Goal: Task Accomplishment & Management: Complete application form

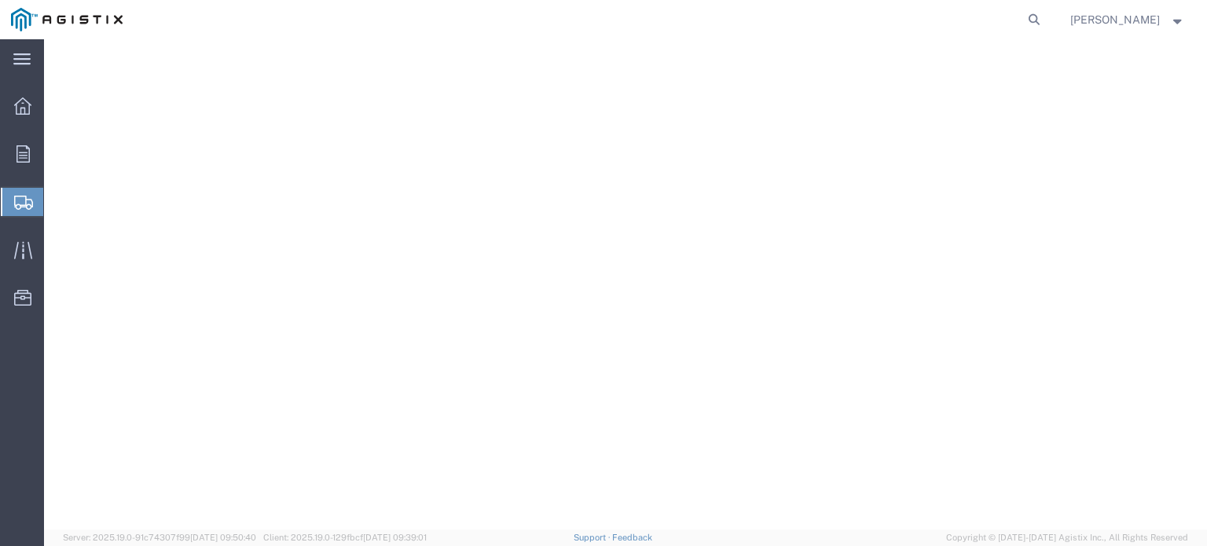
select select
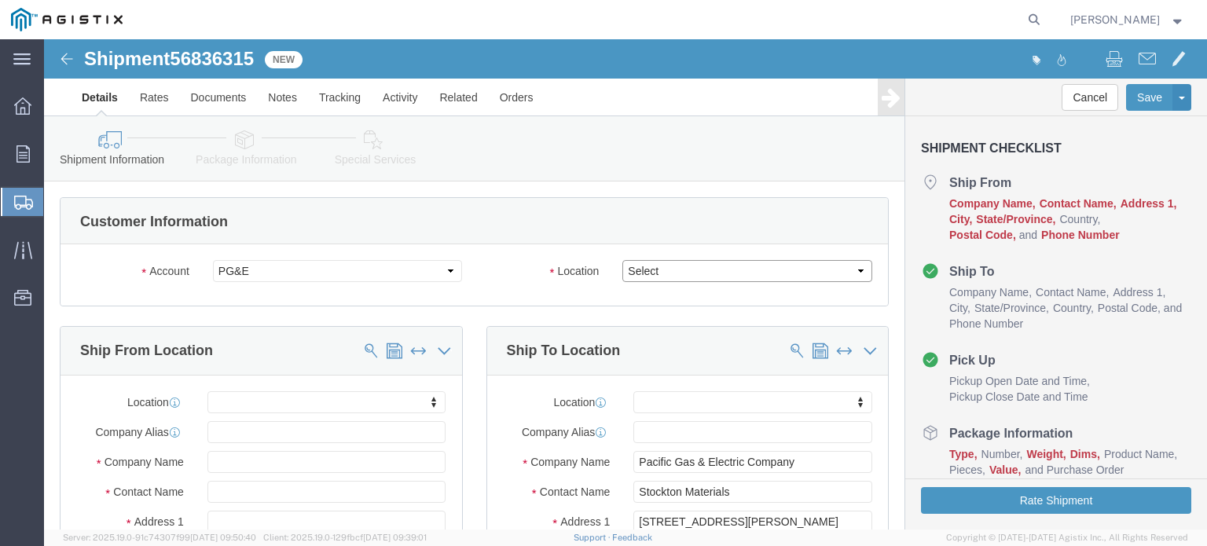
click select "Select All Others [GEOGRAPHIC_DATA] [GEOGRAPHIC_DATA] [GEOGRAPHIC_DATA] [GEOGRA…"
select select "23082"
click select "Select All Others [GEOGRAPHIC_DATA] [GEOGRAPHIC_DATA] [GEOGRAPHIC_DATA] [GEOGRA…"
click input "text"
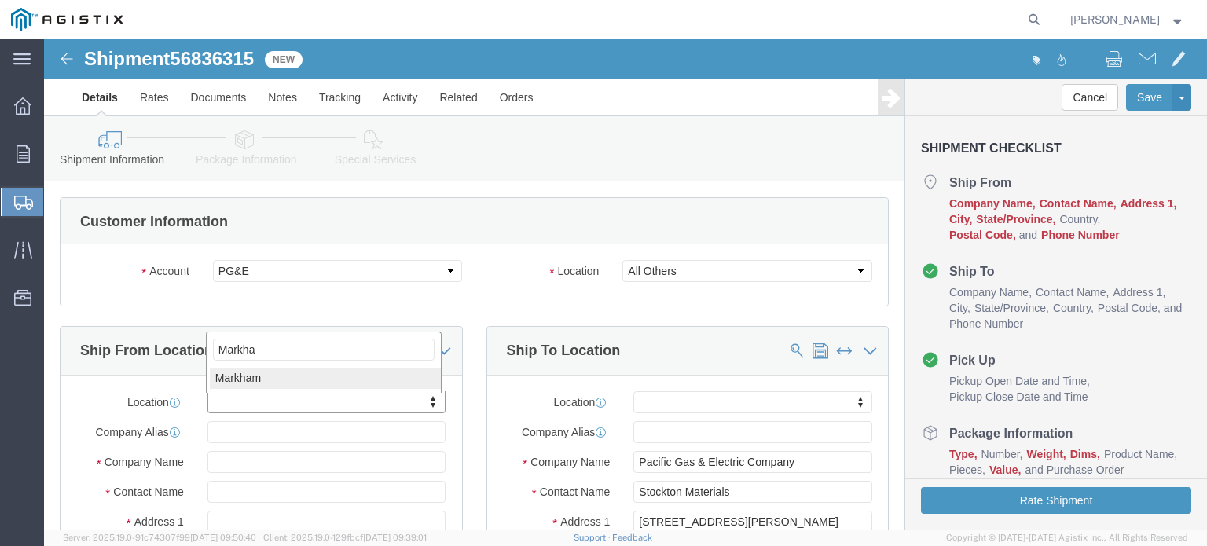
type input "Markham"
select select "51552"
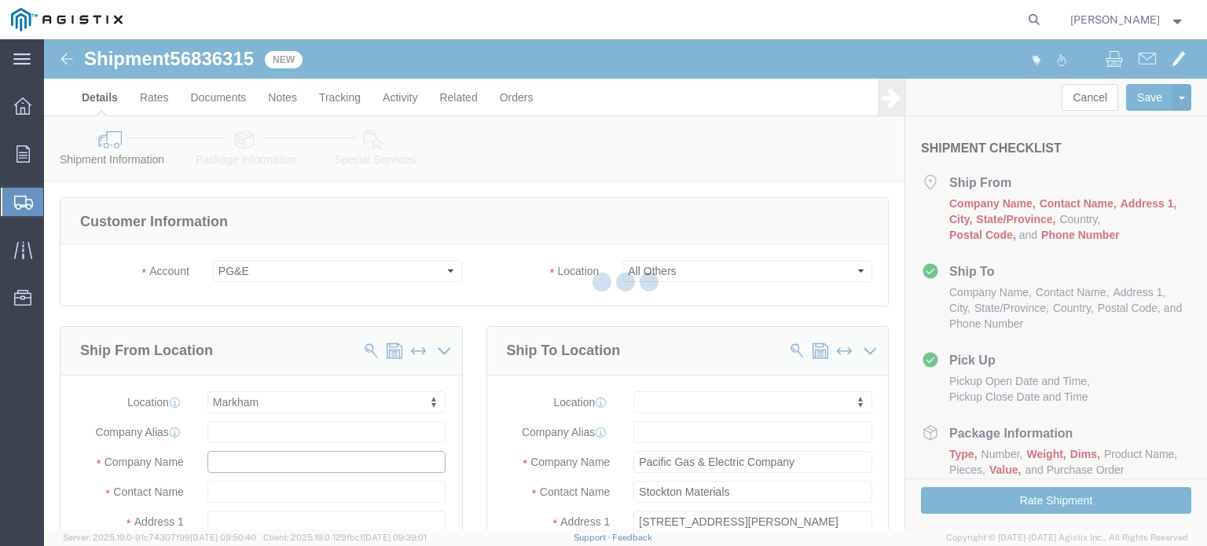
type input "2000896"
type input "Corrosion Service Co Limited"
type input "[STREET_ADDRESS]"
type input "Markham"
select select "CA"
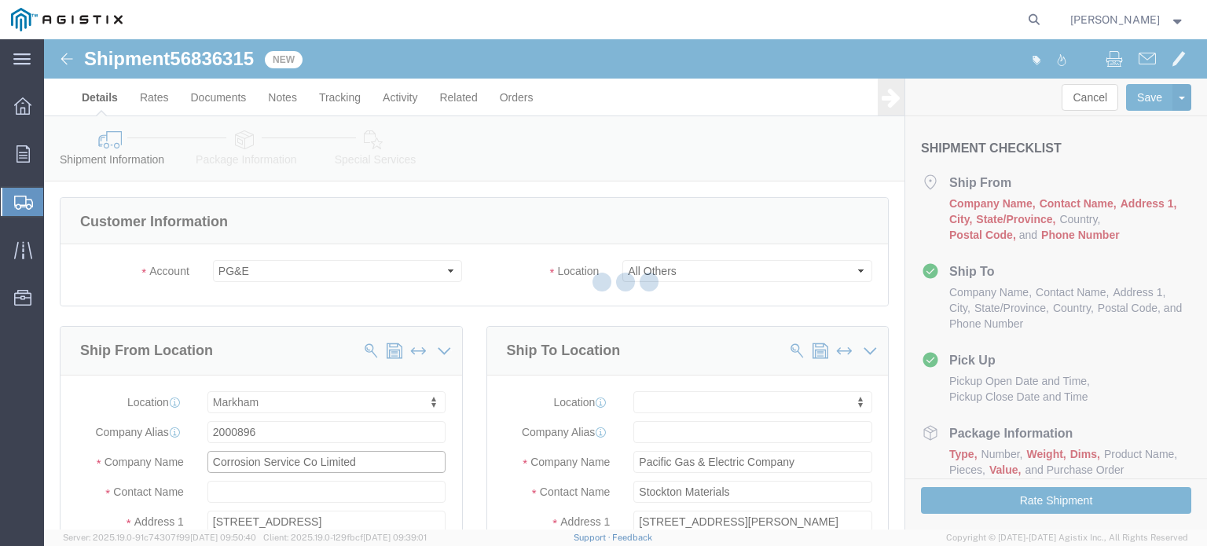
type input "L6C 3A1"
select select "ON"
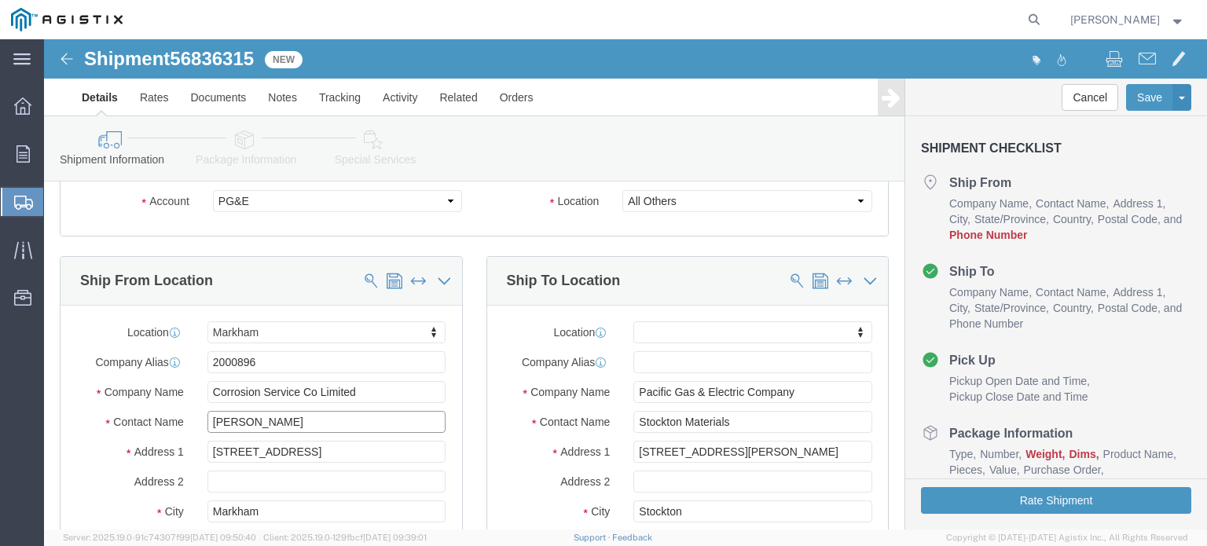
scroll to position [393, 0]
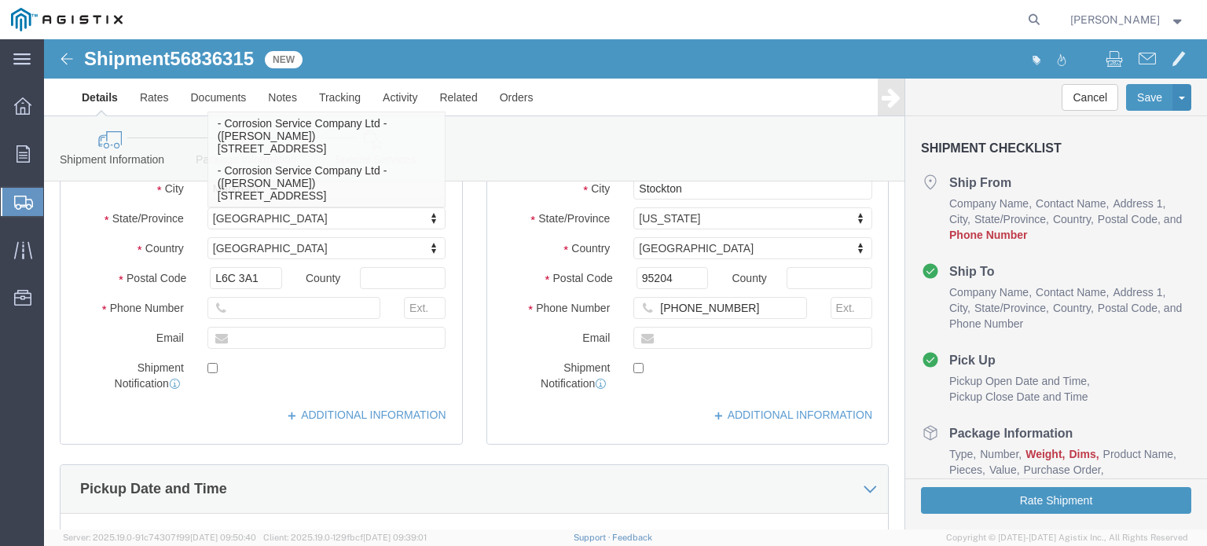
type input "[PERSON_NAME]"
click div "Pickup Date and Time"
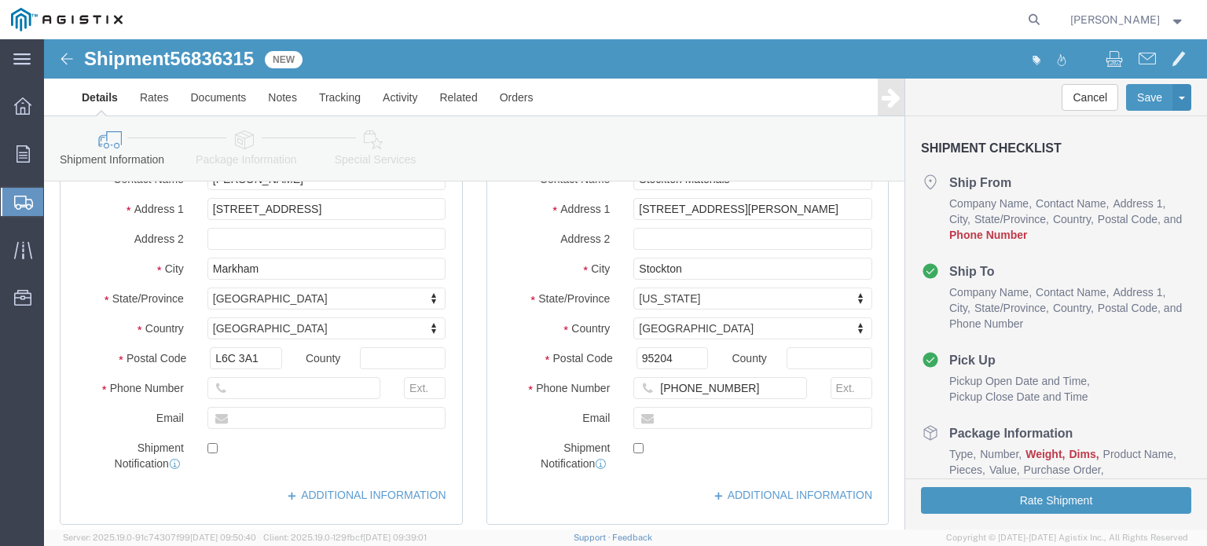
scroll to position [314, 0]
click input "text"
type input "[PHONE_NUMBER]"
type input "[EMAIL_ADDRESS][DOMAIN_NAME]"
checkbox input "true"
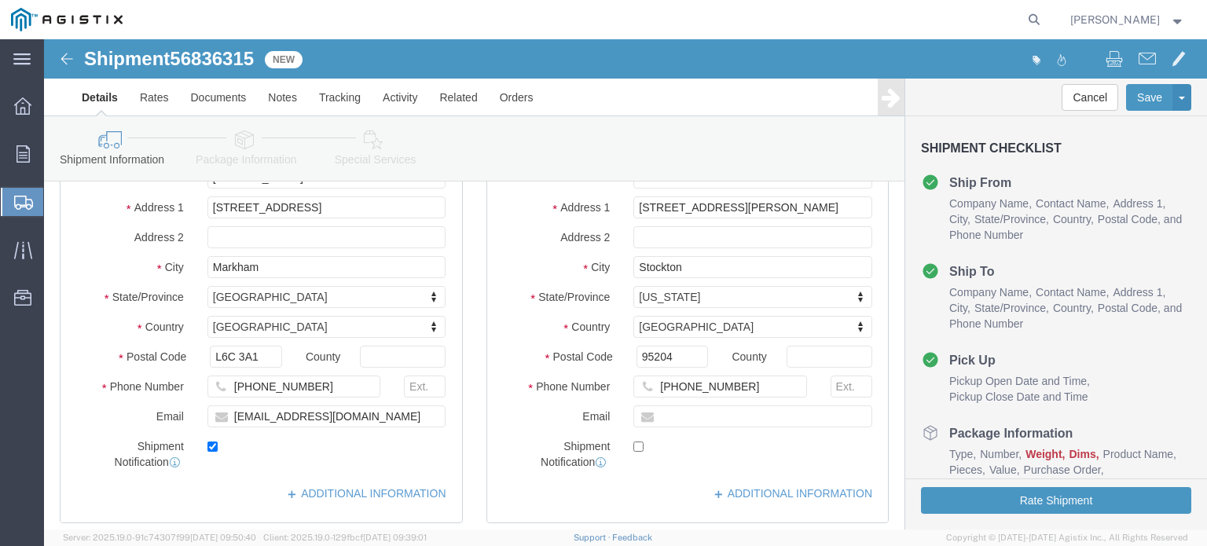
click div "Location [GEOGRAPHIC_DATA] My Profile Location (OBSOLETE) [GEOGRAPHIC_DATA] SC …"
click link "ADDITIONAL INFORMATION"
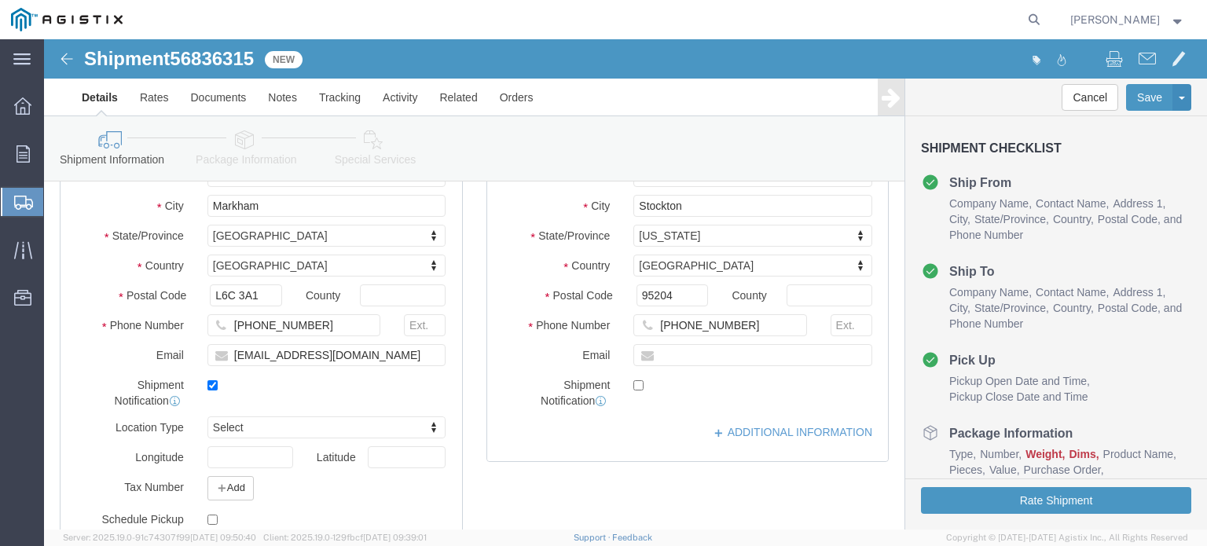
scroll to position [472, 0]
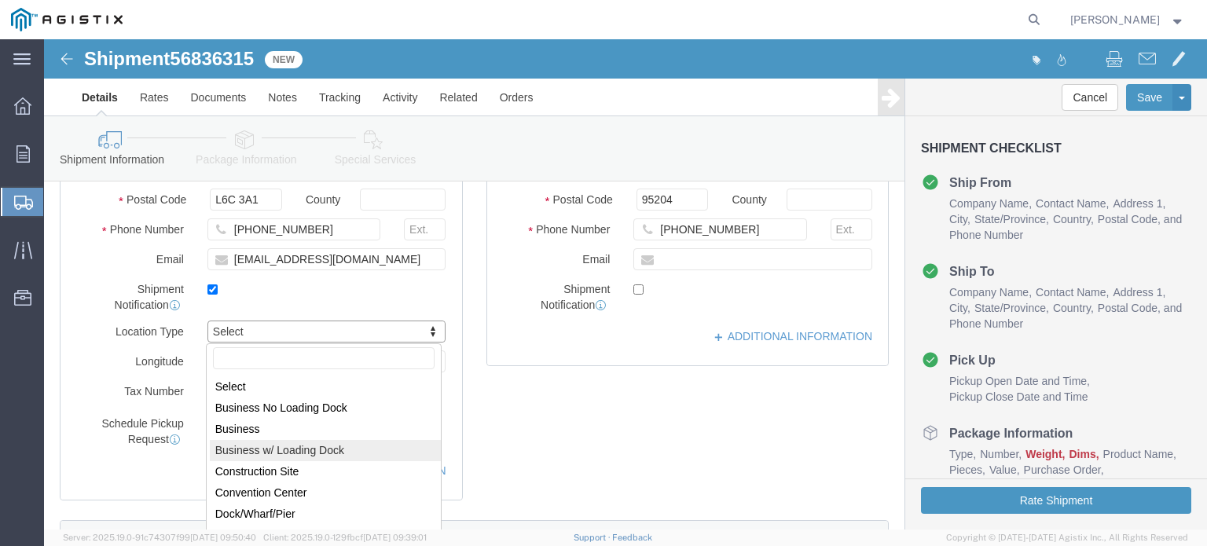
select select "BWLD"
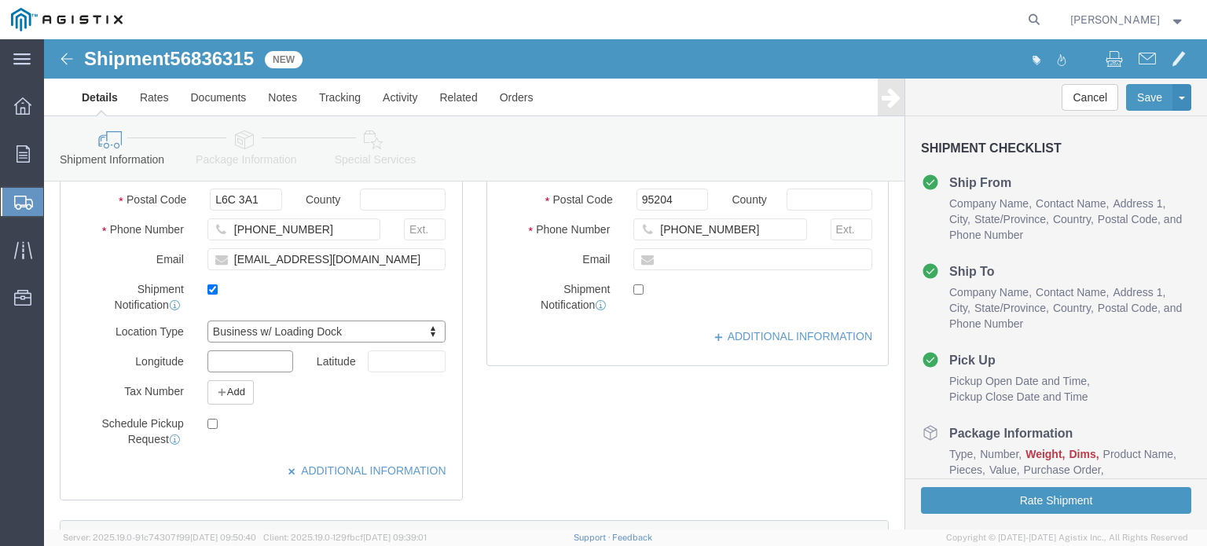
click input "text"
click button "Add"
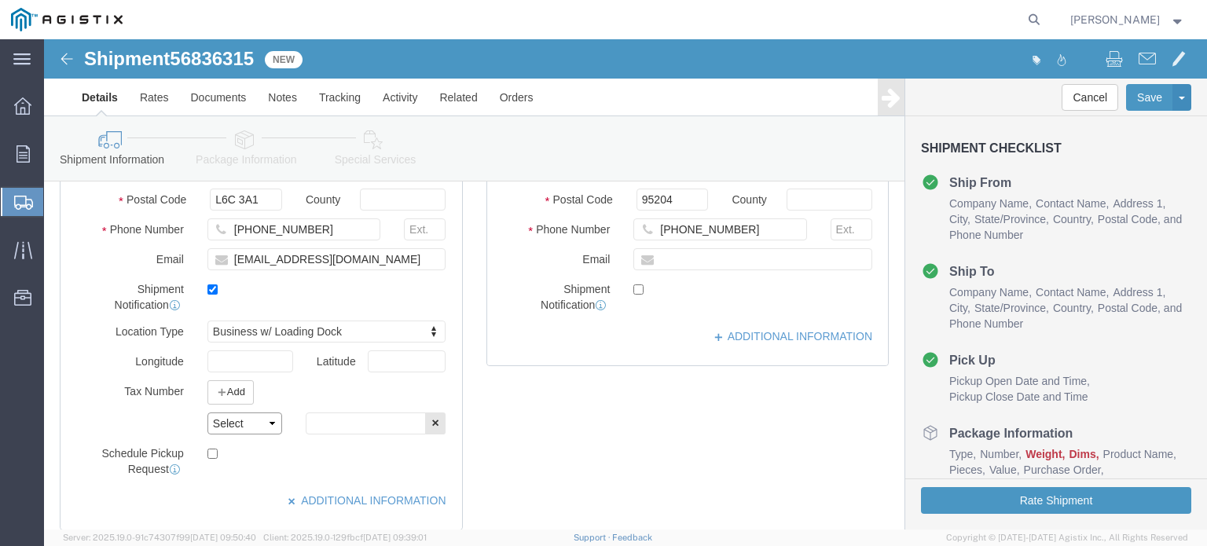
drag, startPoint x: 178, startPoint y: 384, endPoint x: 197, endPoint y: 394, distance: 22.2
click select "Select EIN EORI TIN VAT Other"
select select "EIN"
click select "Select EIN EORI TIN VAT Other"
click input "text"
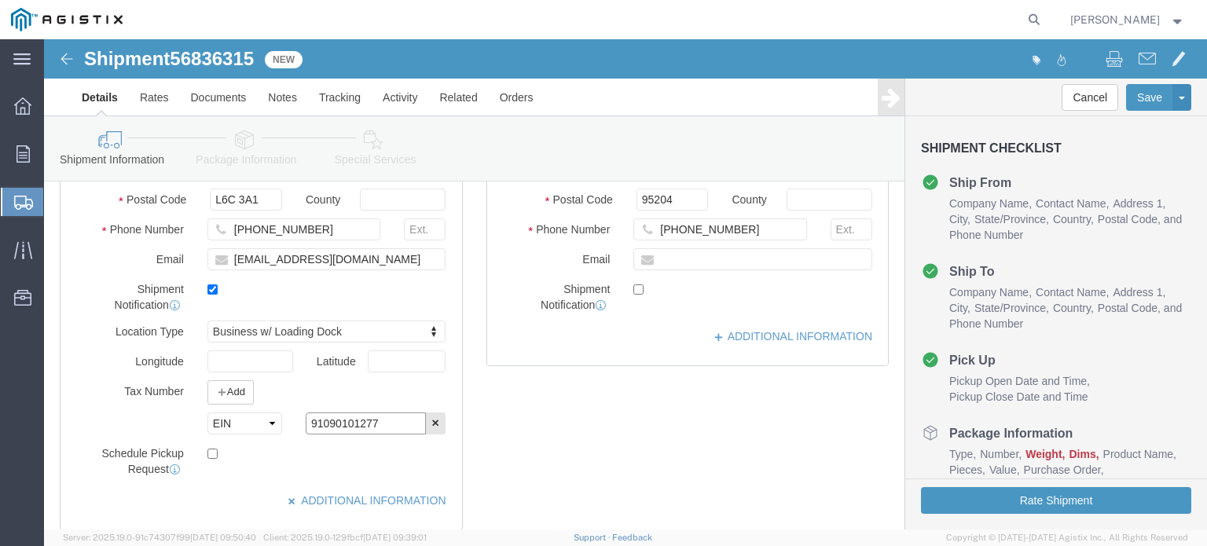
type input "91090101277"
drag, startPoint x: 162, startPoint y: 415, endPoint x: 279, endPoint y: 413, distance: 117.2
click input "checkbox"
checkbox input "true"
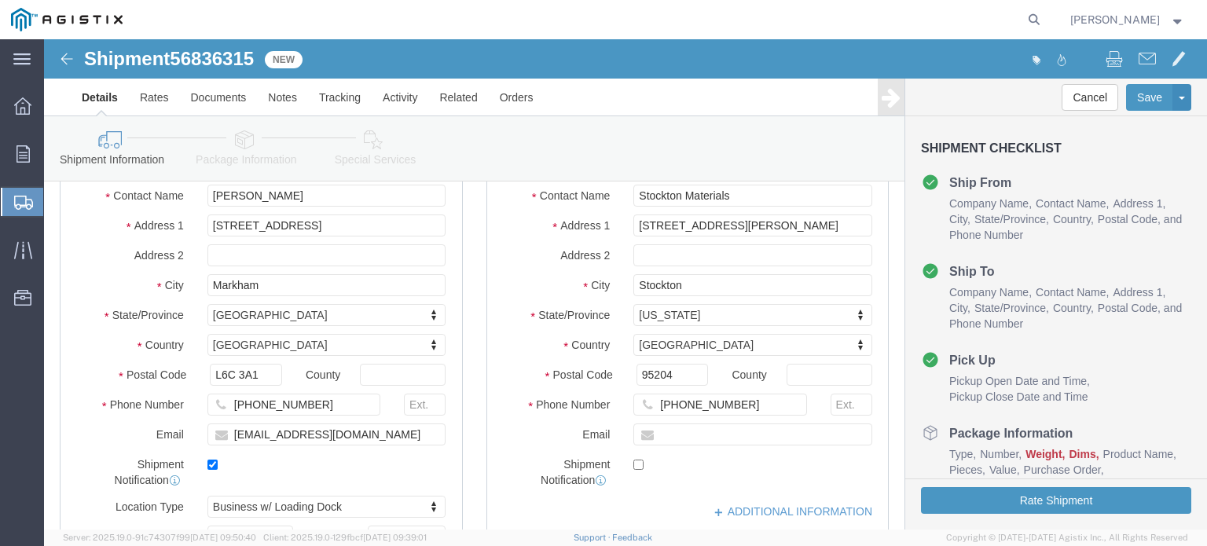
scroll to position [314, 0]
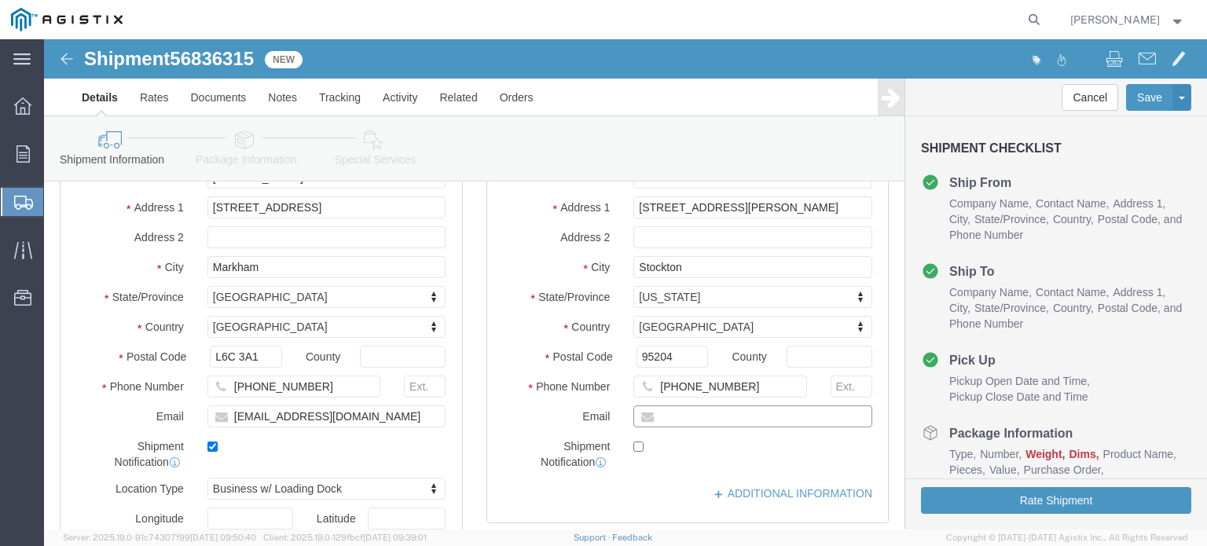
drag, startPoint x: 629, startPoint y: 378, endPoint x: 654, endPoint y: 380, distance: 25.2
click input "text"
type input "[EMAIL_ADDRESS][DOMAIN_NAME]"
checkbox input "true"
click div "Location My Profile Location (OBSOLETE) [PERSON_NAME] SC - GC TRAILER (OBSOLETE…"
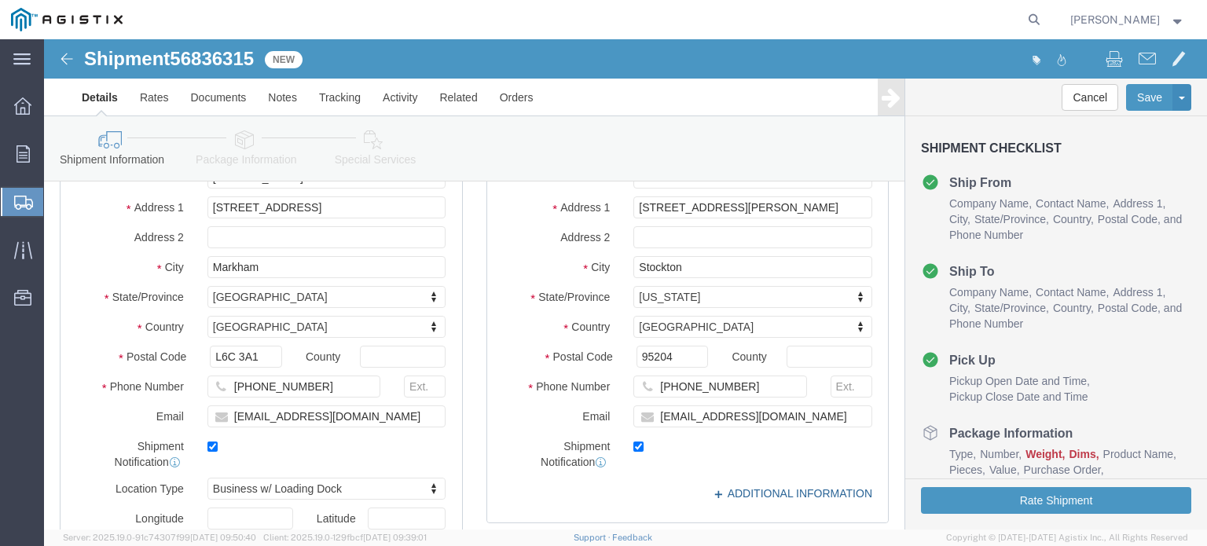
click link "ADDITIONAL INFORMATION"
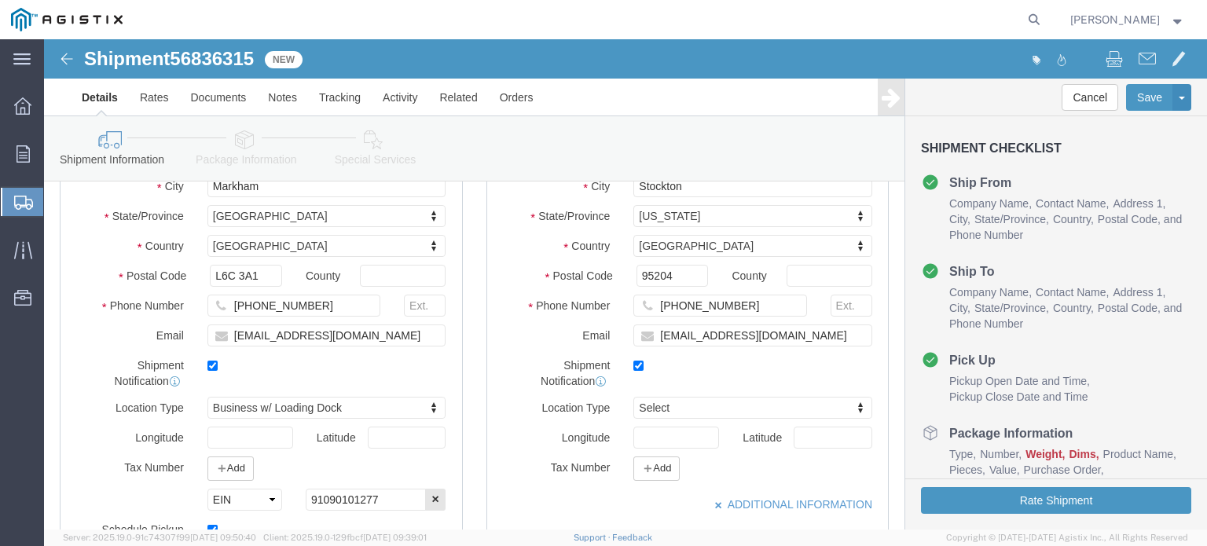
scroll to position [393, 0]
drag, startPoint x: 601, startPoint y: 439, endPoint x: 601, endPoint y: 422, distance: 17.3
click button "Add"
click select "Select EIN EORI TIN VAT Other"
select select "EIN"
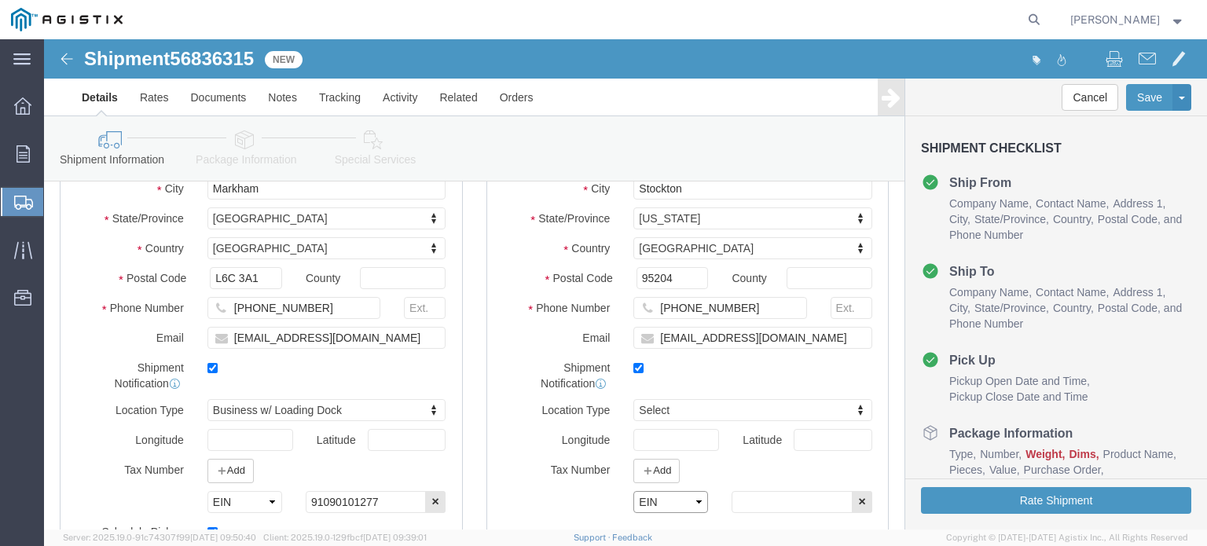
click select "Select EIN EORI TIN VAT Other"
click input "text"
paste input "94074264000"
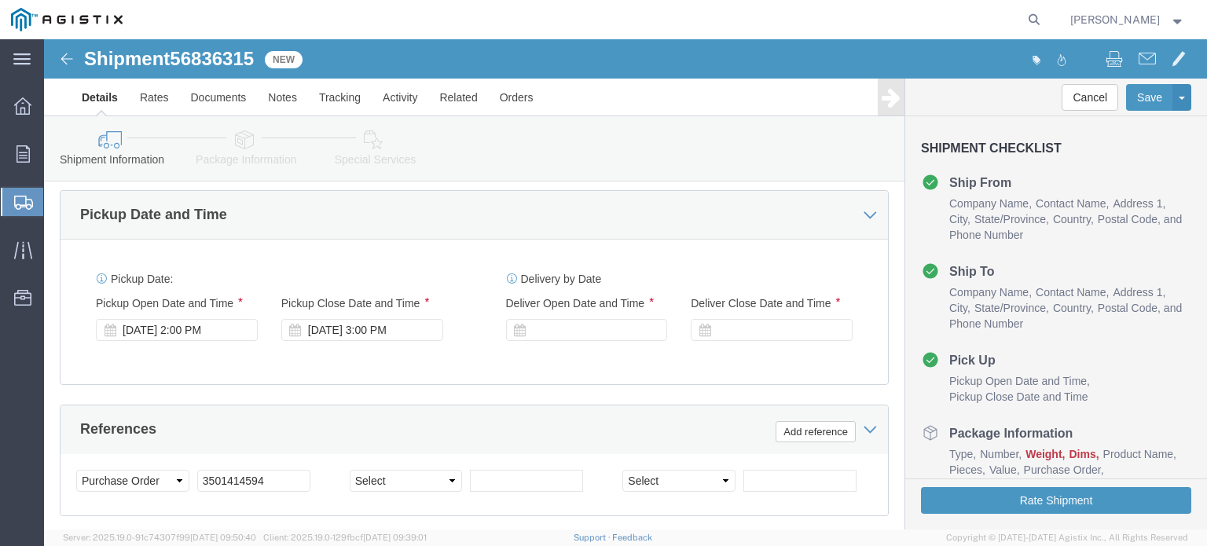
scroll to position [865, 0]
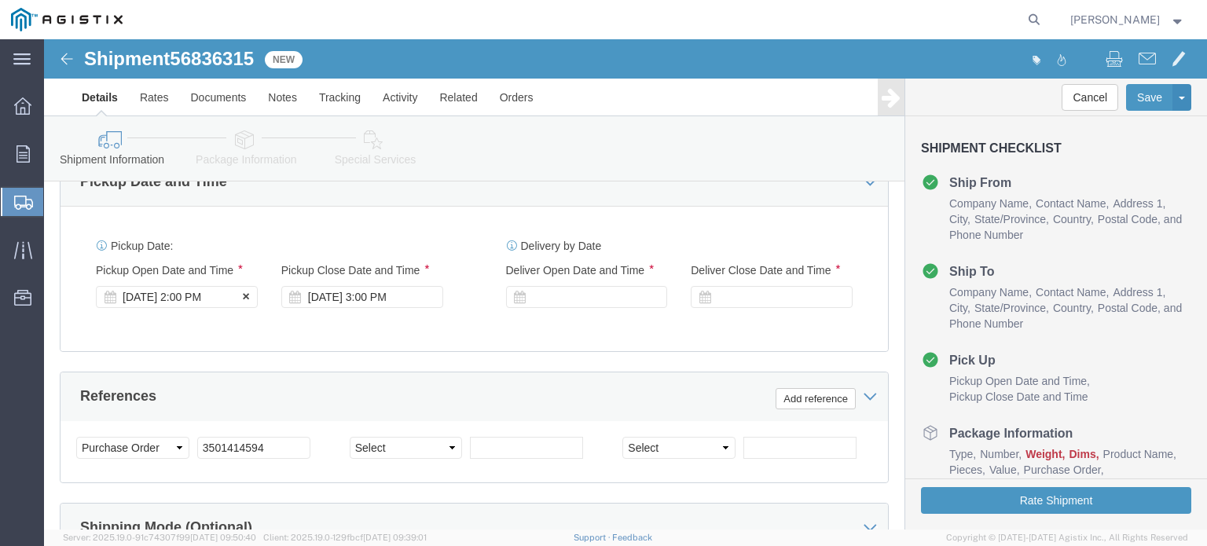
type input "94074264000"
click div "[DATE] 2:00 PM"
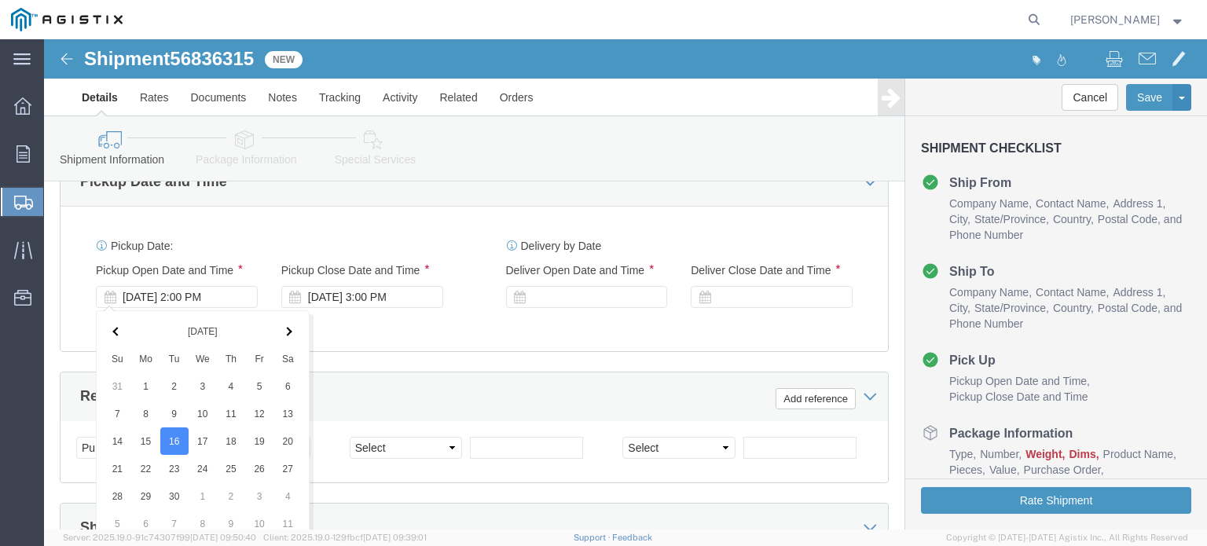
scroll to position [1160, 0]
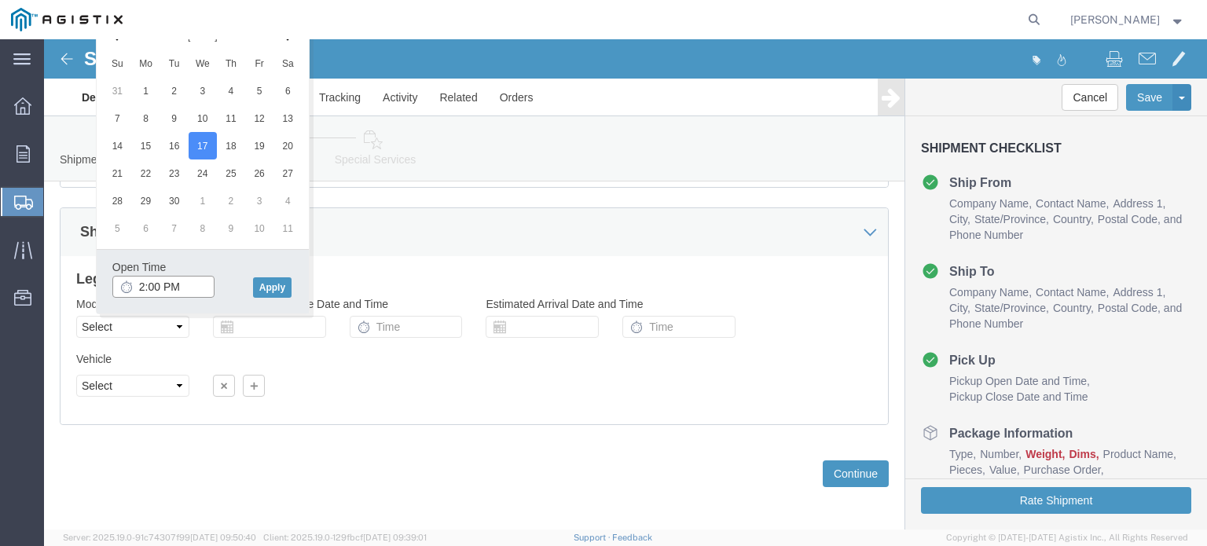
click input "2:00 PM"
type input "12:00 PM"
click button "Apply"
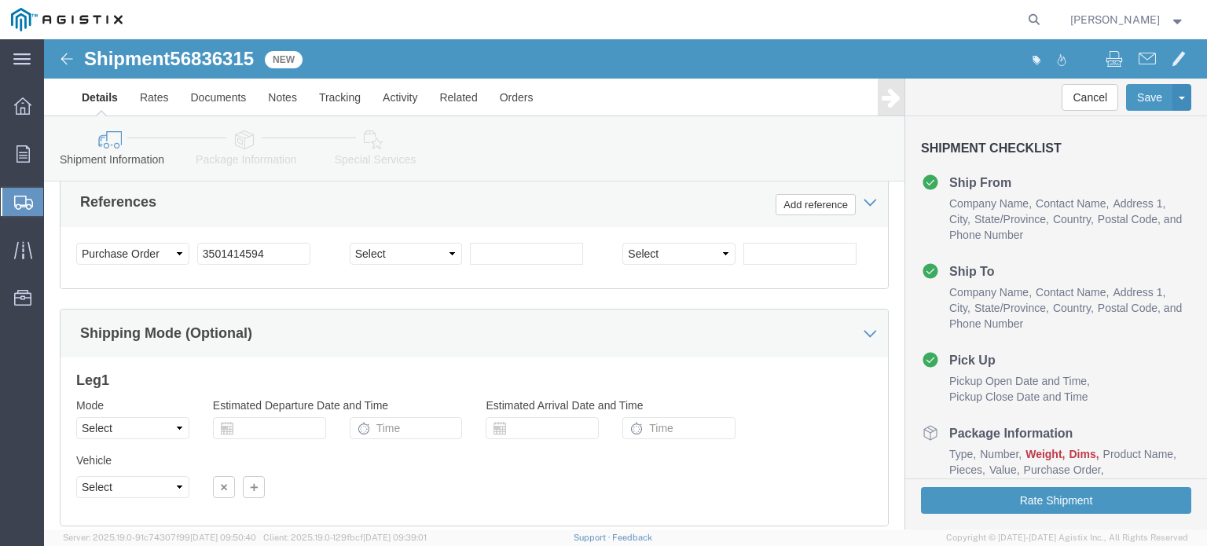
scroll to position [1003, 0]
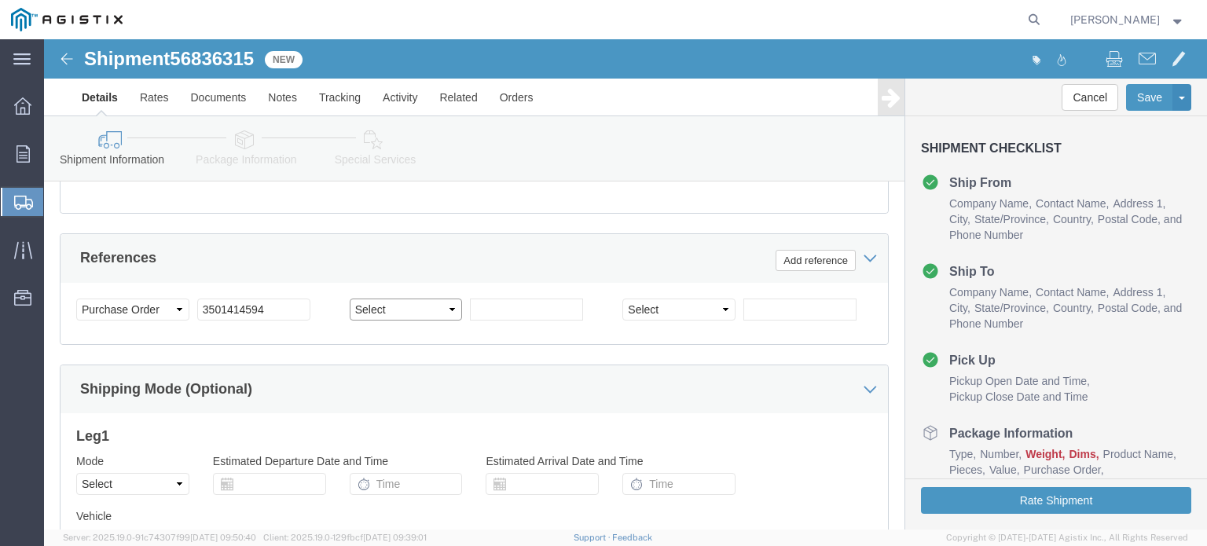
click select "Select Account Type Activity ID Airline Appointment Number ASN Batch Request # …"
click div "Customer Information Account Select Corrosion Service Co Limited PG&E Location …"
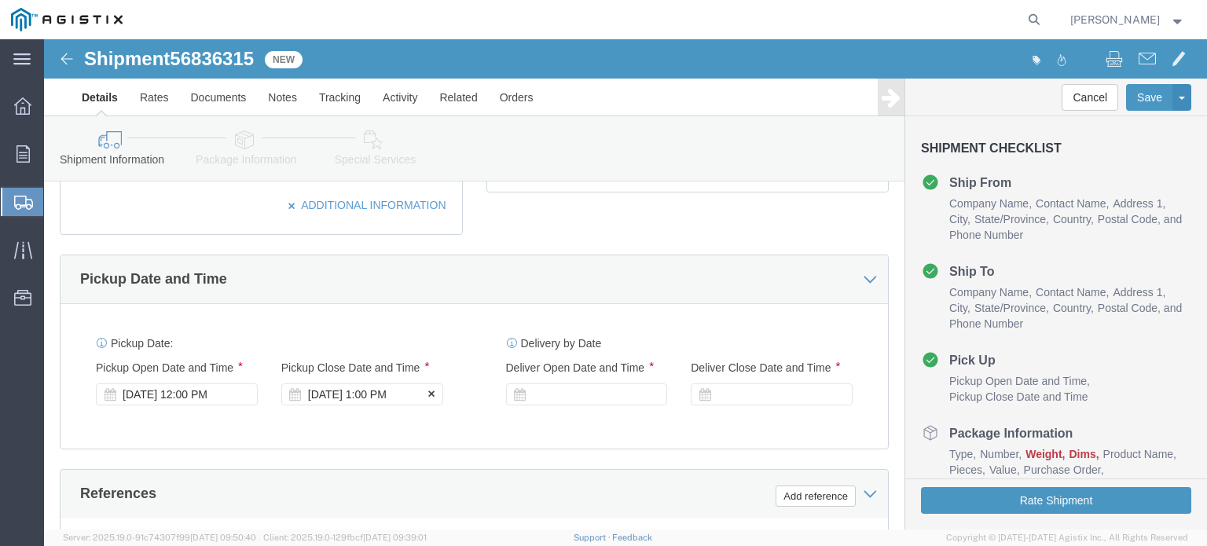
click div "[DATE] 1:00 PM"
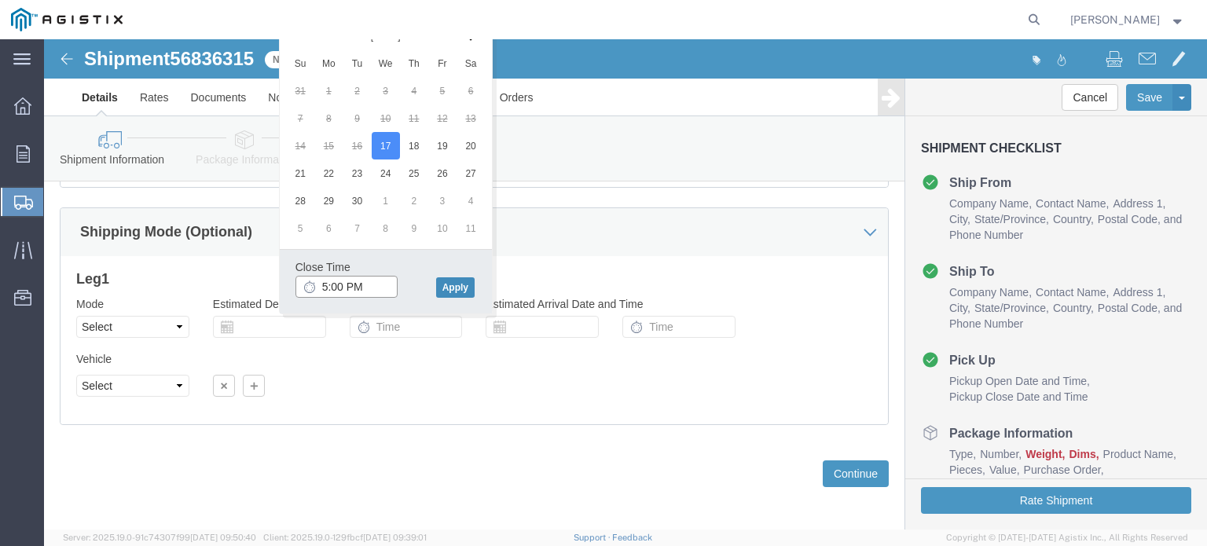
type input "5:00 PM"
click button "Apply"
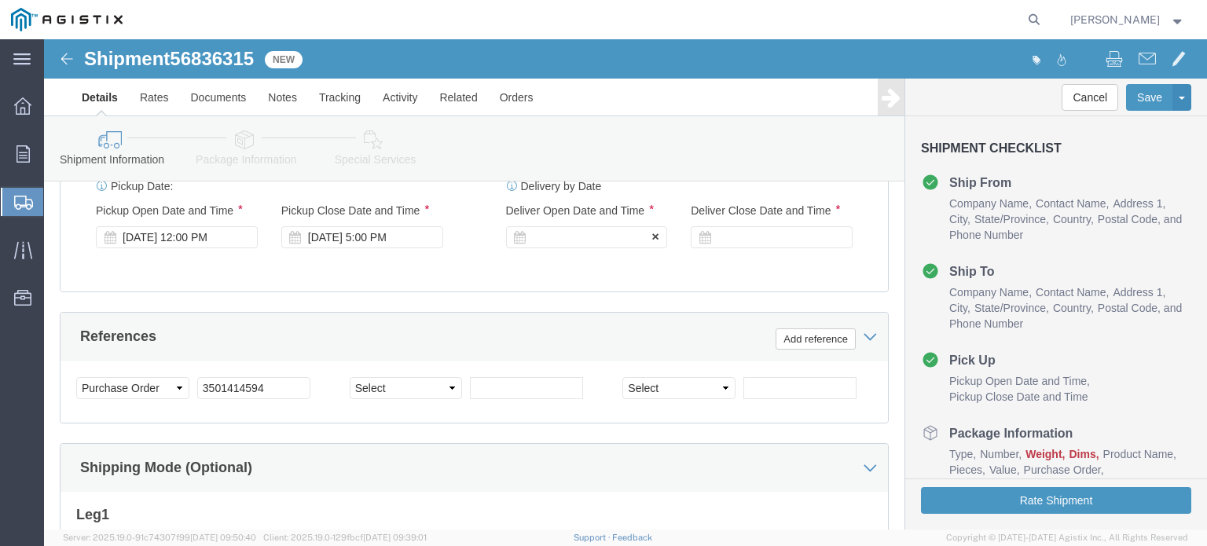
click div
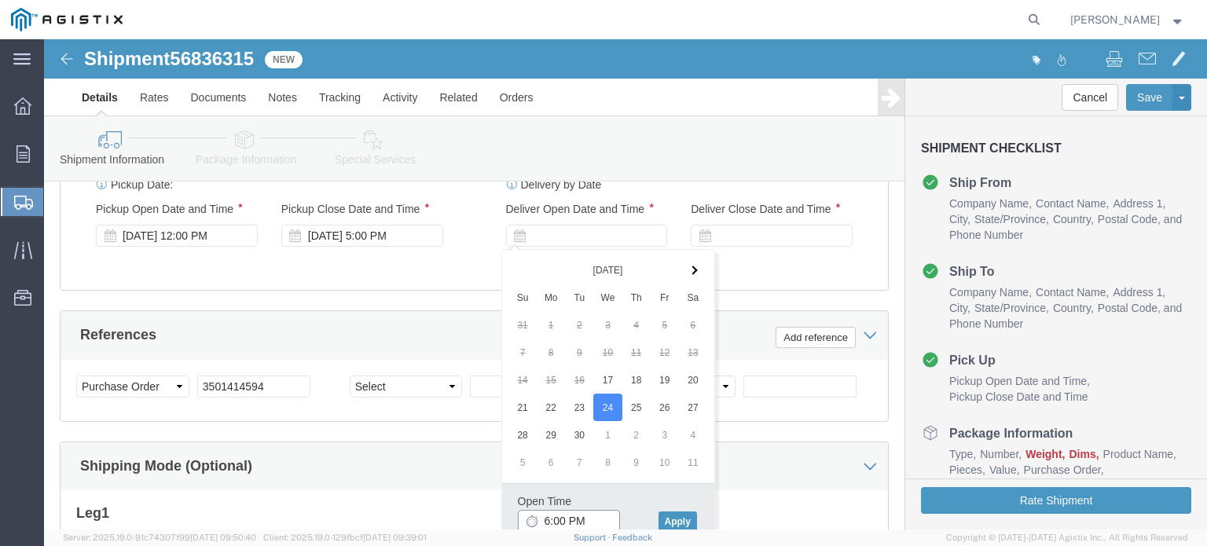
click input "6:00 PM"
type input "9:00 AM"
click button "Apply"
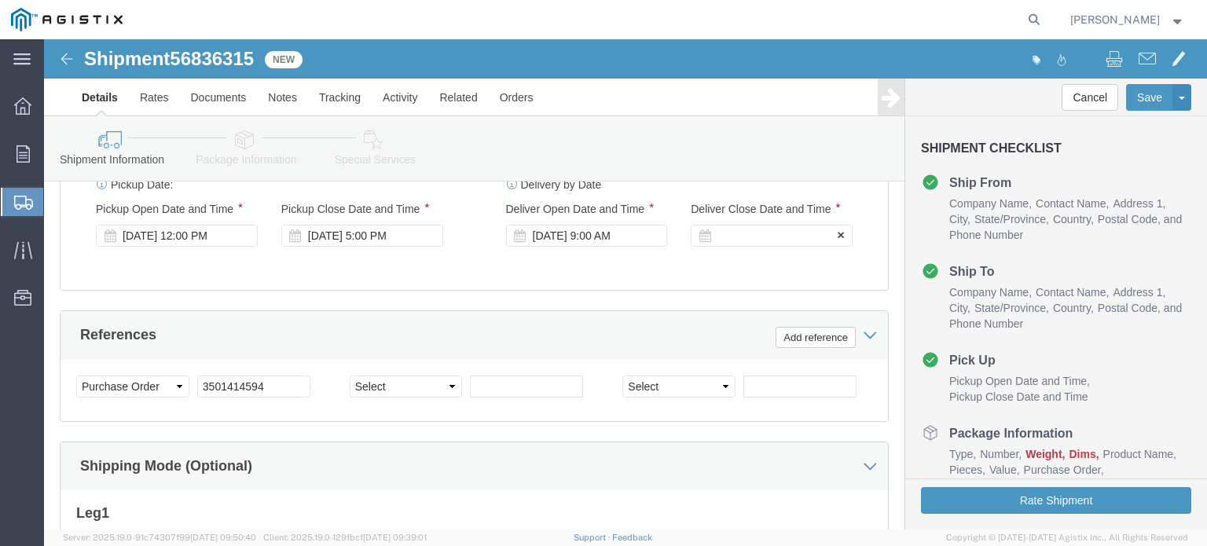
click div
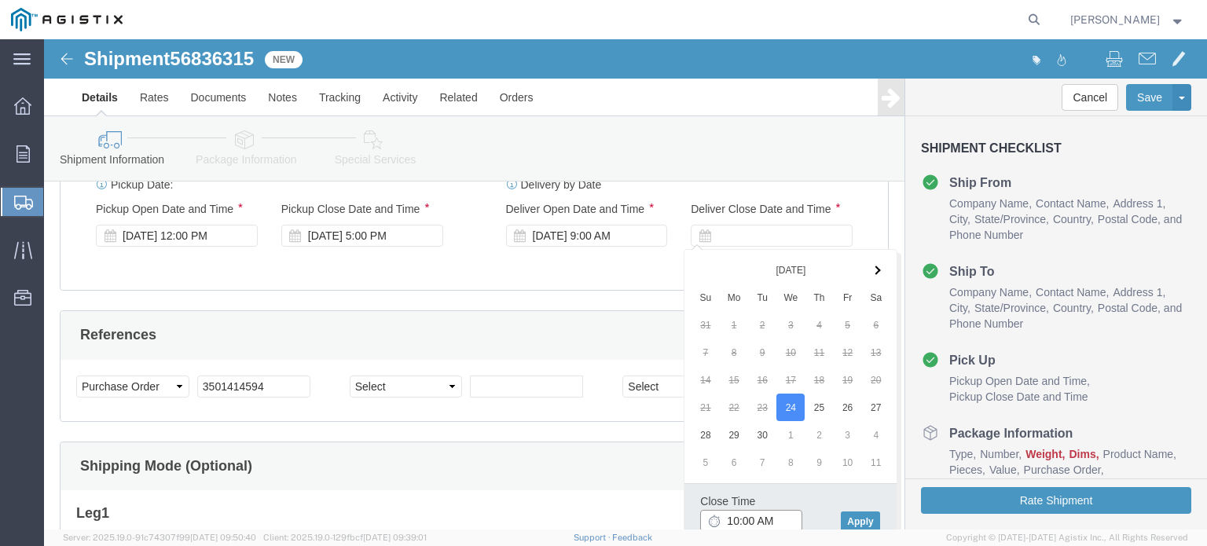
drag, startPoint x: 691, startPoint y: 479, endPoint x: 839, endPoint y: 379, distance: 178.3
click input "10:00 AM"
type input "5:00 PM"
click button "Apply"
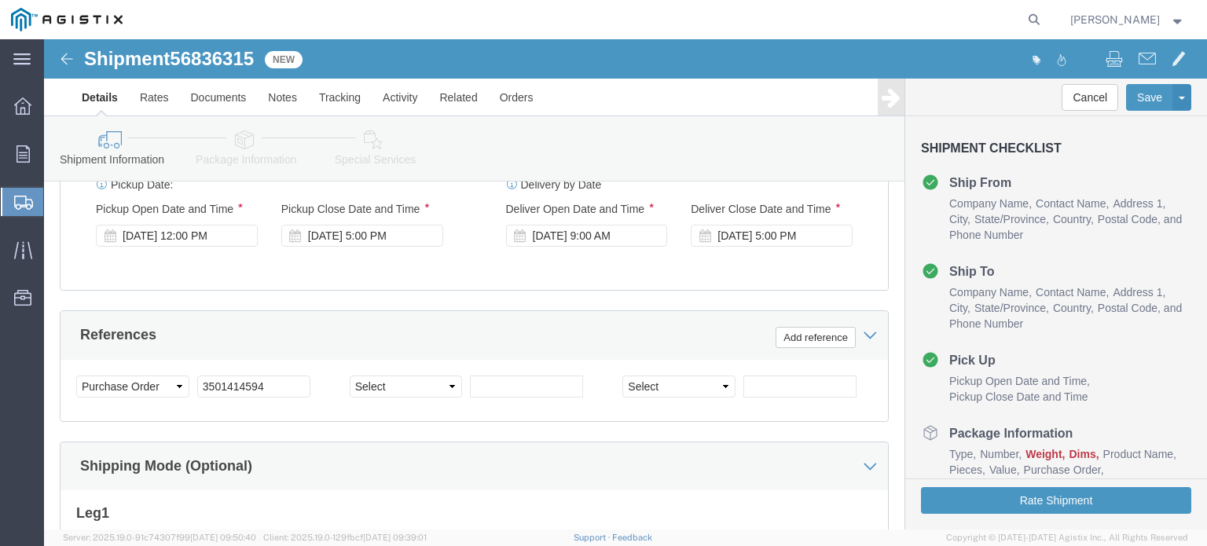
click div "Select Account Type Activity ID Airline Appointment Number ASN Batch Request # …"
click select "Select Account Type Activity ID Airline Appointment Number ASN Batch Request # …"
select select "PCKSLIP"
click select "Select Account Type Activity ID Airline Appointment Number ASN Batch Request # …"
type input "140649"
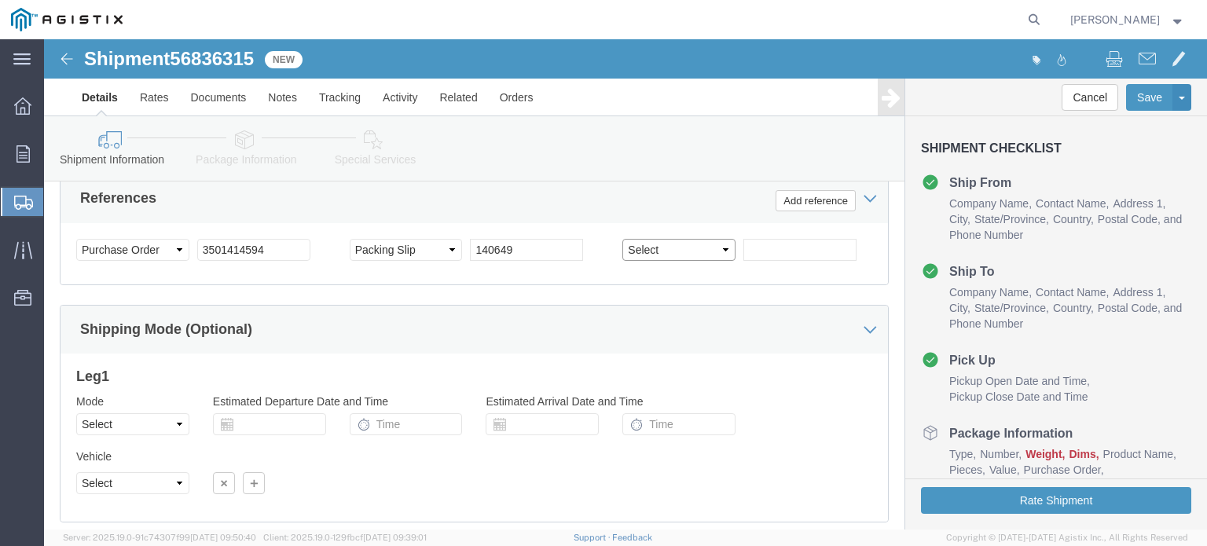
scroll to position [1164, 0]
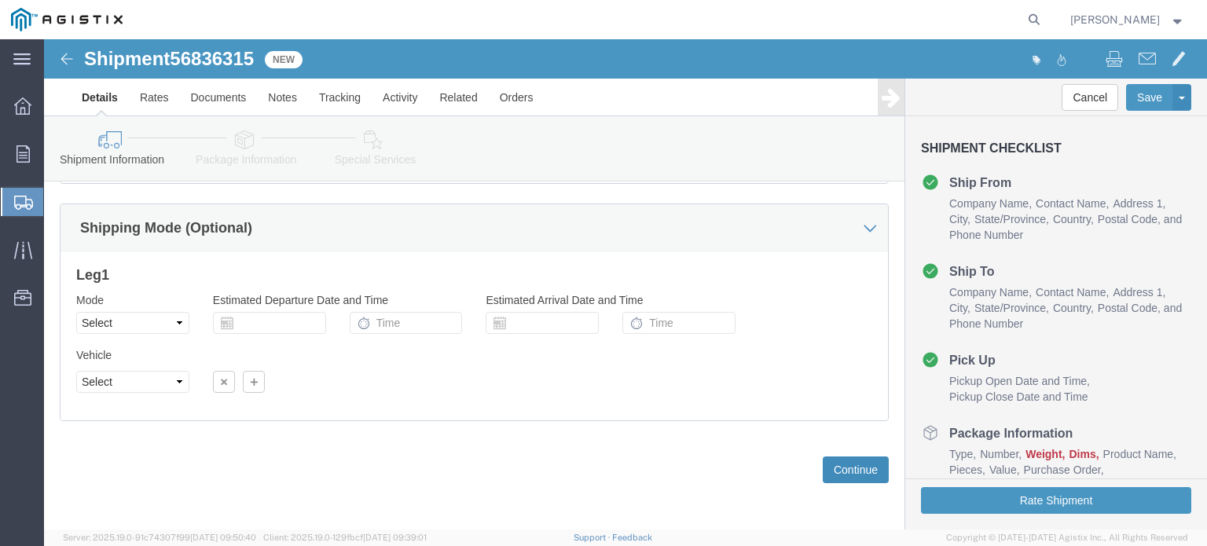
drag, startPoint x: 799, startPoint y: 429, endPoint x: 773, endPoint y: 431, distance: 26.0
click button "Continue"
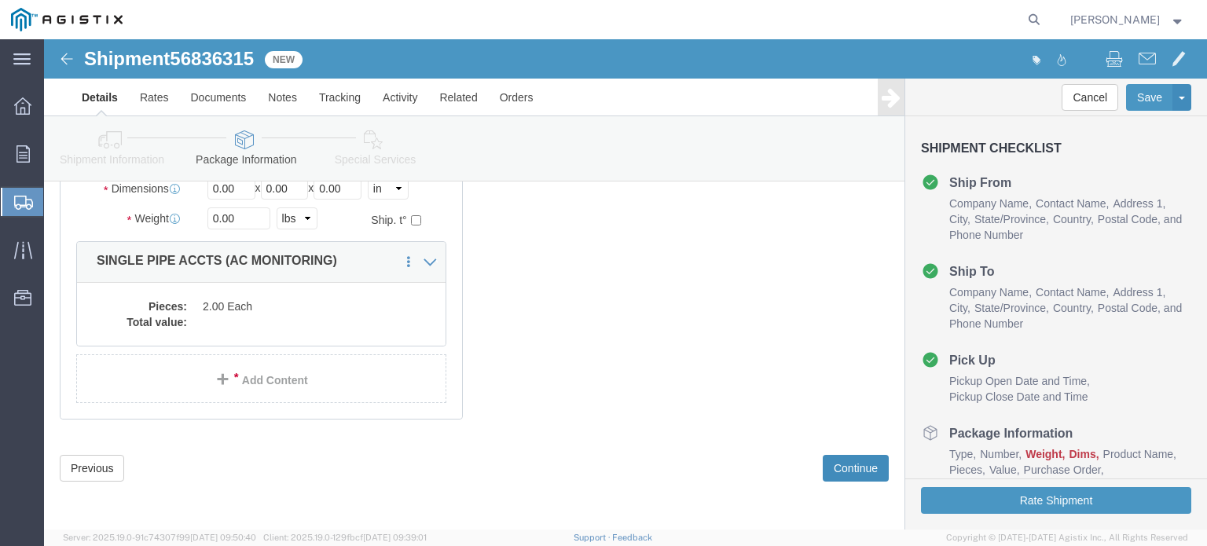
scroll to position [121, 0]
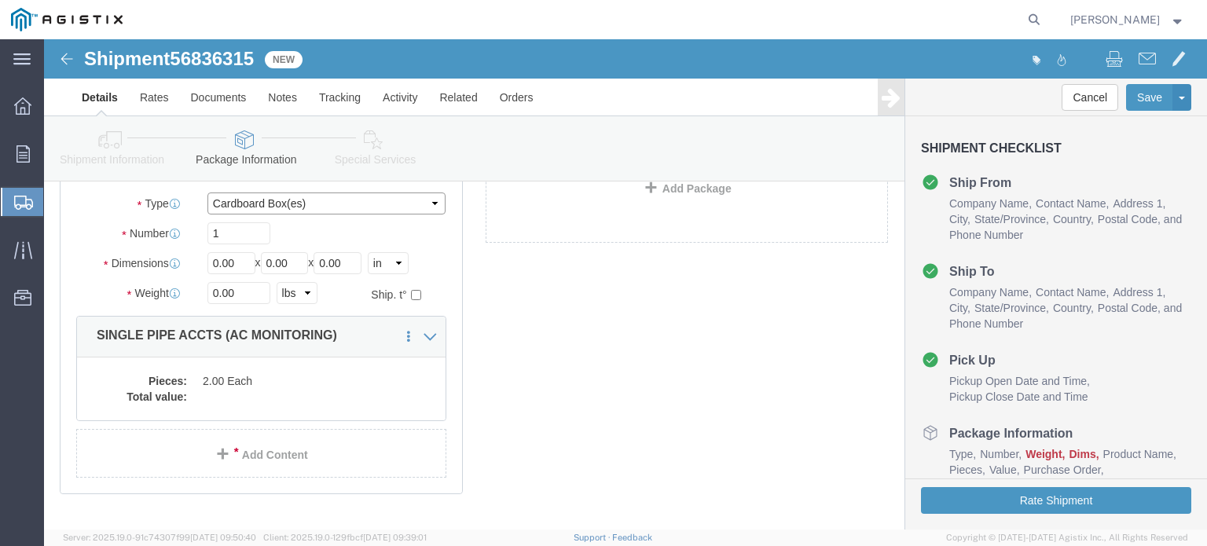
click select "Select Bulk Bundle(s) Cardboard Box(es) Carton(s) Crate(s) Drum(s) (Fiberboard)…"
select select "PSNS"
click select "Select Bulk Bundle(s) Cardboard Box(es) Carton(s) Crate(s) Drum(s) (Fiberboard)…"
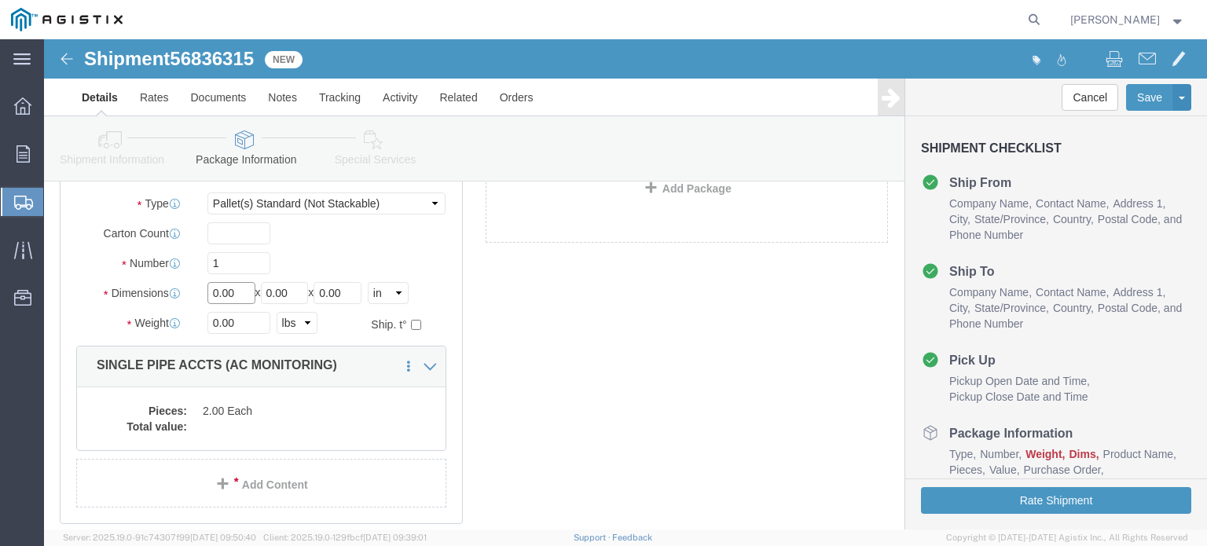
click input "0.00"
type input "36"
type input "48"
type input "324"
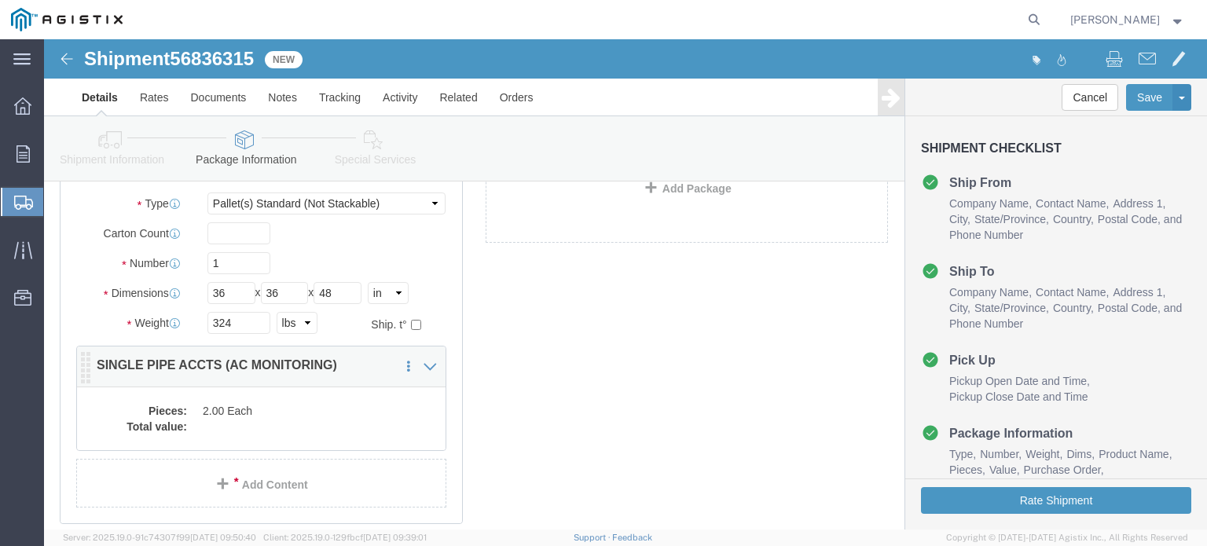
click div "1 x Pallet(s) Standard (Not Stackable) Package Type Select Bulk Bundle(s) Cardb…"
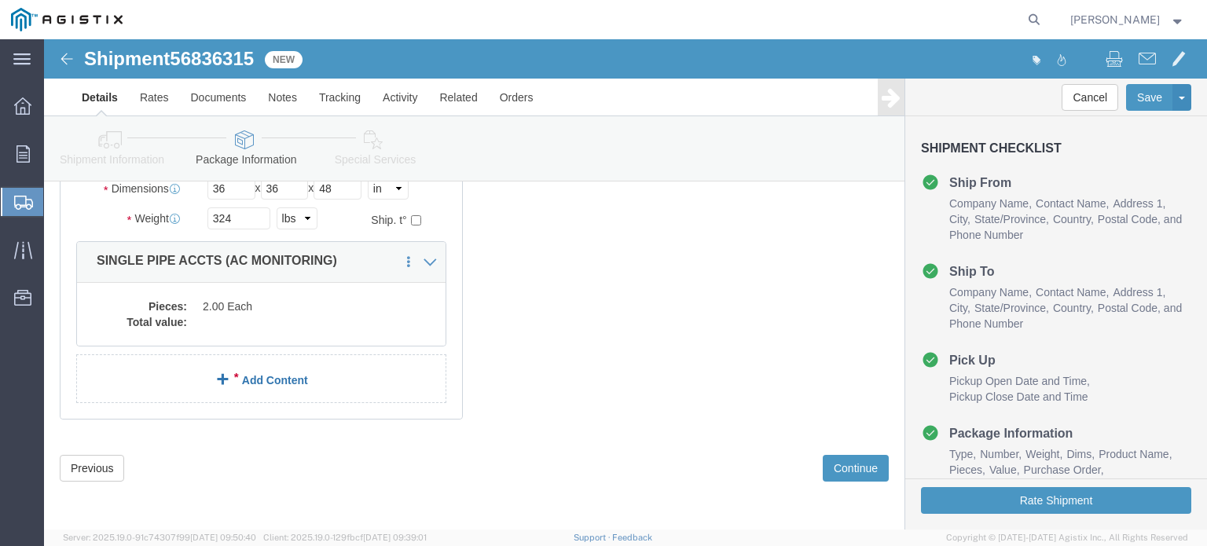
scroll to position [241, 0]
click dd
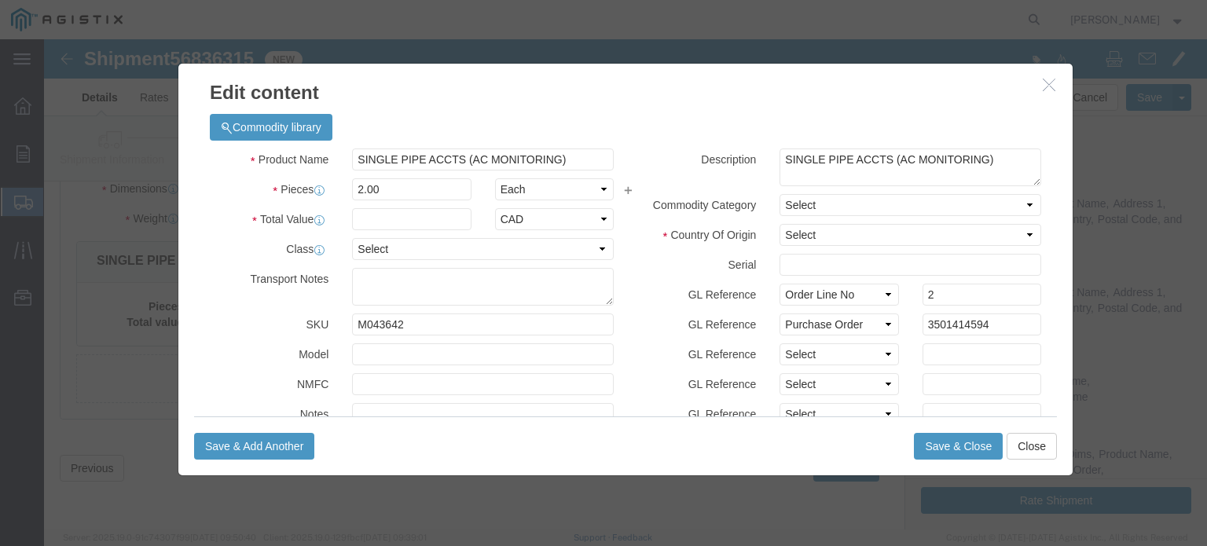
click div "Product Name SINGLE PIPE ACCTS (AC MONITORING) Pieces 2.00 Select Bag Barrels 1…"
click select "Select 50 55 60 65 70 85 92.5 100 125 175 250 300 400"
select select "100"
click select "Select 50 55 60 65 70 85 92.5 100 125 175 250 300 400"
click input "text"
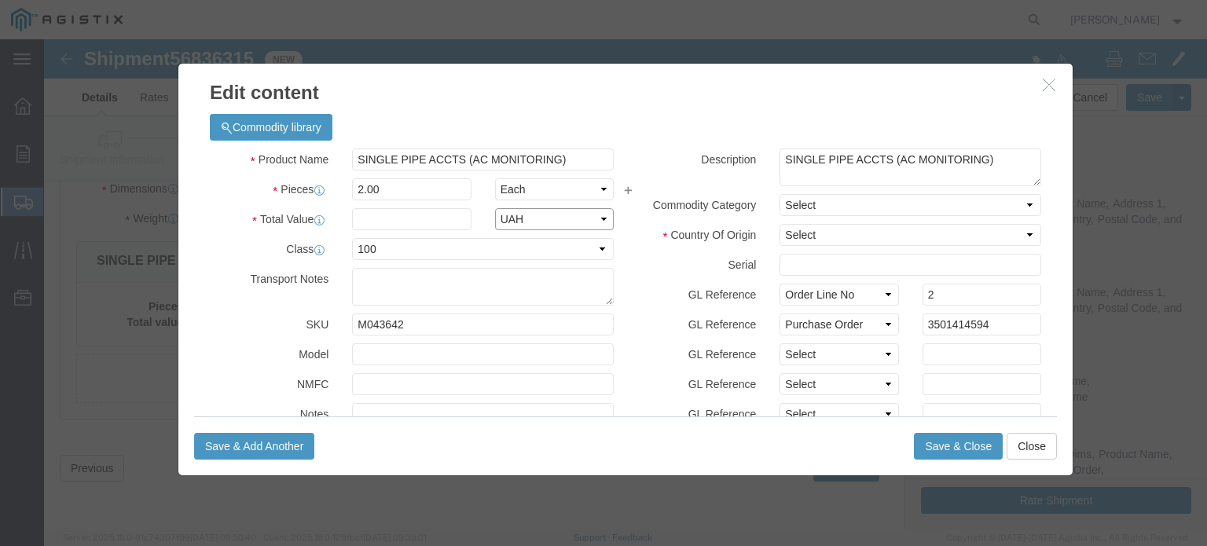
select select "USD"
type input "17370.18"
type input "15765"
click select "Select [GEOGRAPHIC_DATA] [GEOGRAPHIC_DATA] [GEOGRAPHIC_DATA] [GEOGRAPHIC_DATA] …"
select select "CA"
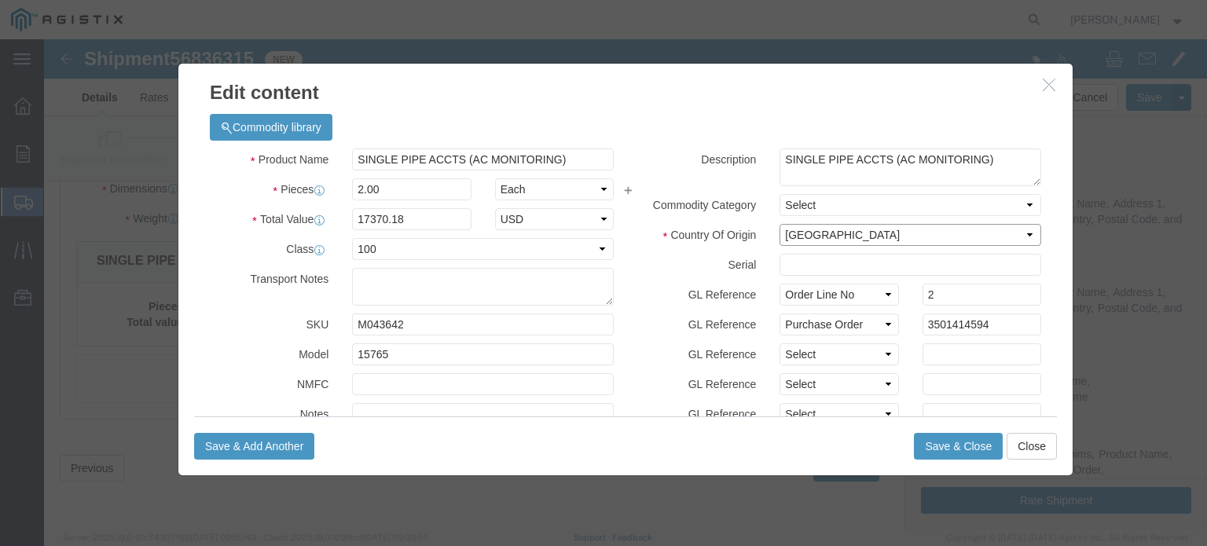
click select "Select [GEOGRAPHIC_DATA] [GEOGRAPHIC_DATA] [GEOGRAPHIC_DATA] [GEOGRAPHIC_DATA] …"
click select "Select Account Type Activity ID Airline Appointment Number ASN Batch Number Bil…"
select select "PCKSLIP"
click select "Select Account Type Activity ID Airline Appointment Number ASN Batch Number Bil…"
type input "140649"
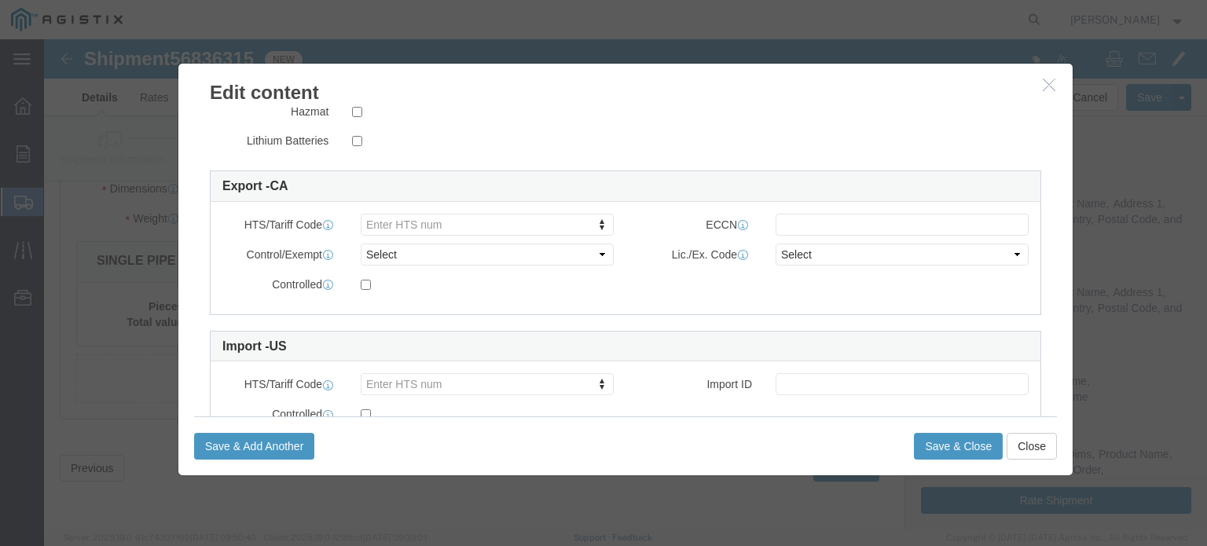
scroll to position [439, 0]
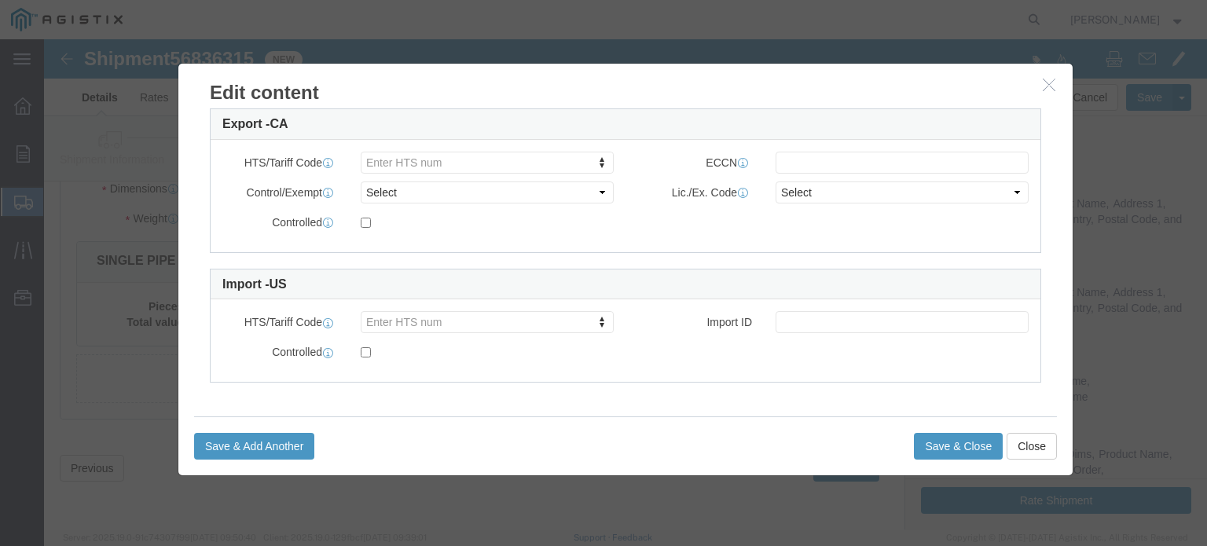
drag, startPoint x: 336, startPoint y: 120, endPoint x: 410, endPoint y: 125, distance: 73.3
type input "8537109170"
click button "Save & Close"
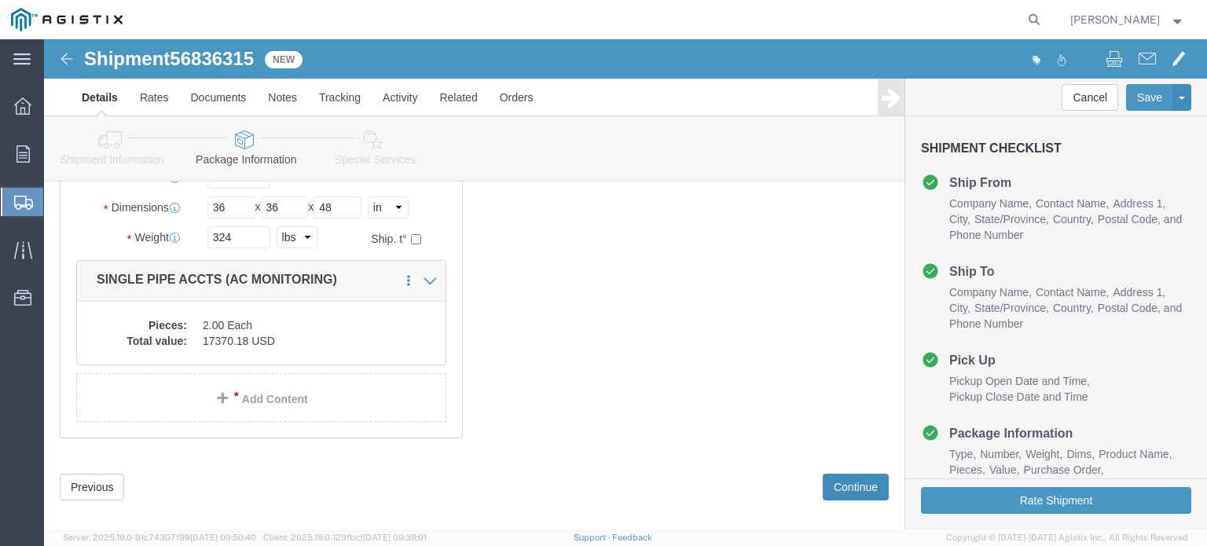
scroll to position [241, 0]
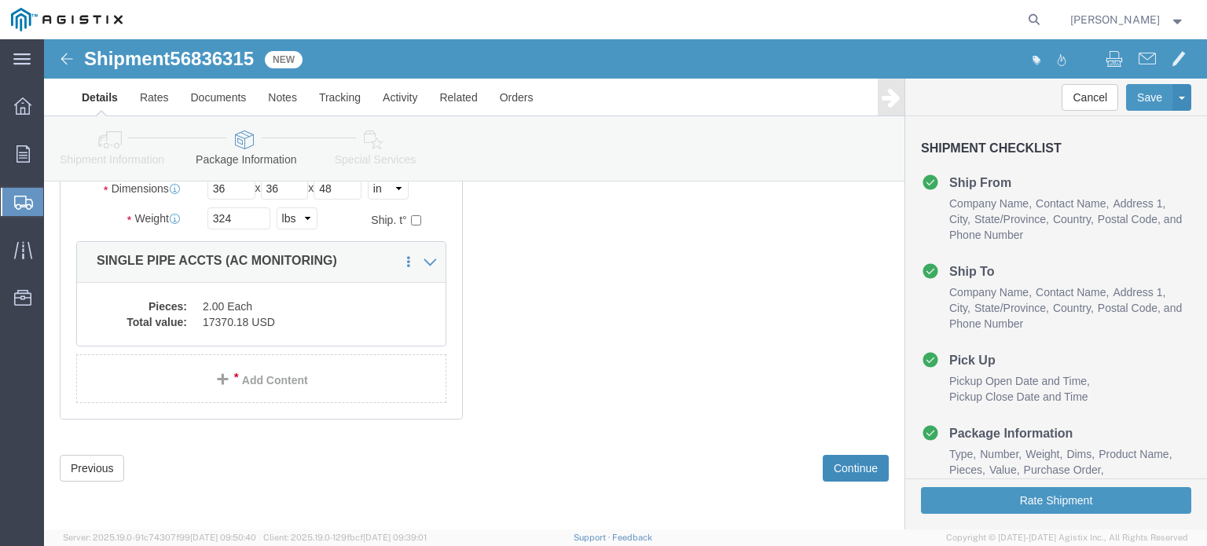
click button "Continue"
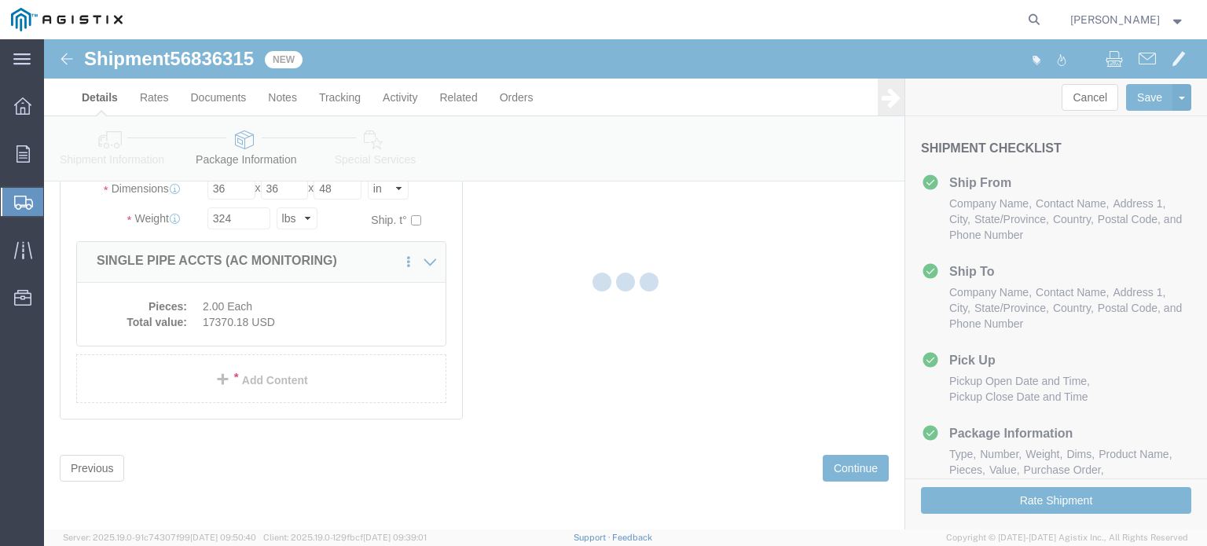
select select
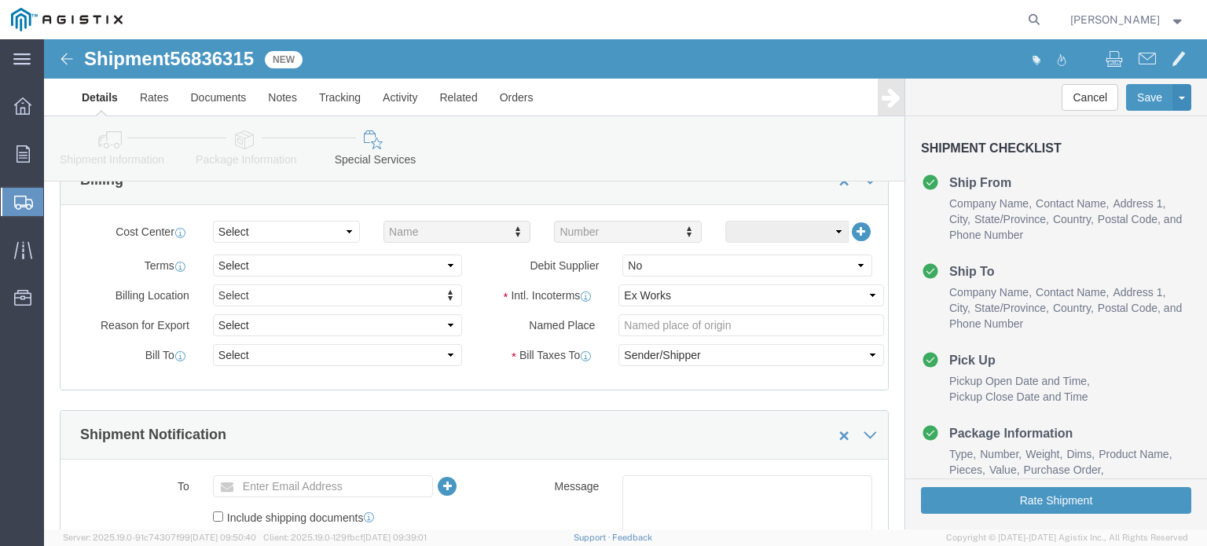
scroll to position [435, 0]
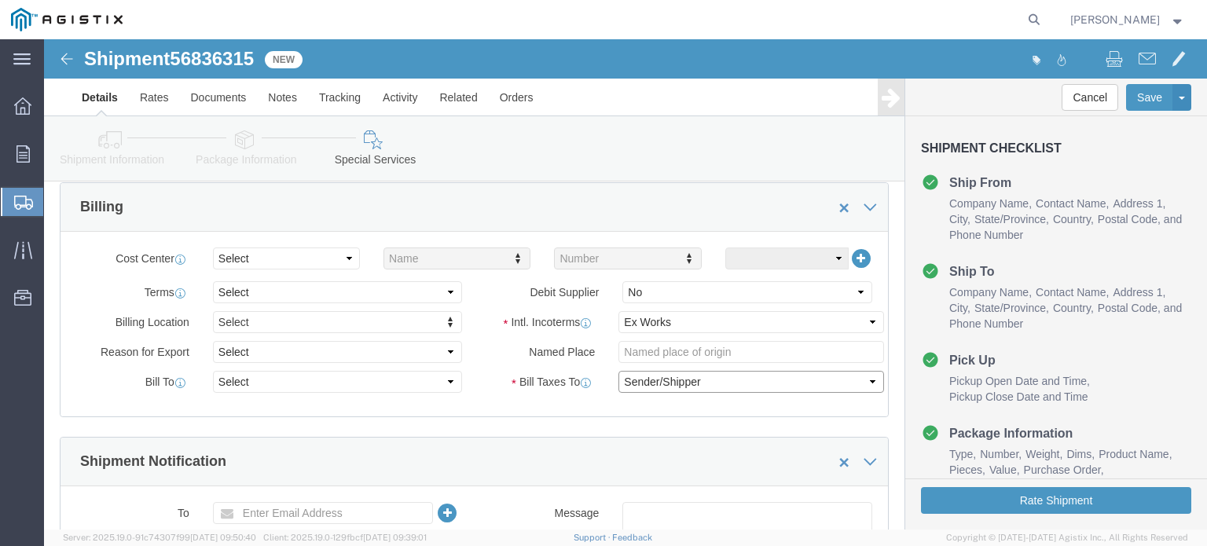
click select "Select Recipient Account Sender/Shipper Third Party Account"
select select "RCPN"
click select "Select Recipient Account Sender/Shipper Third Party Account"
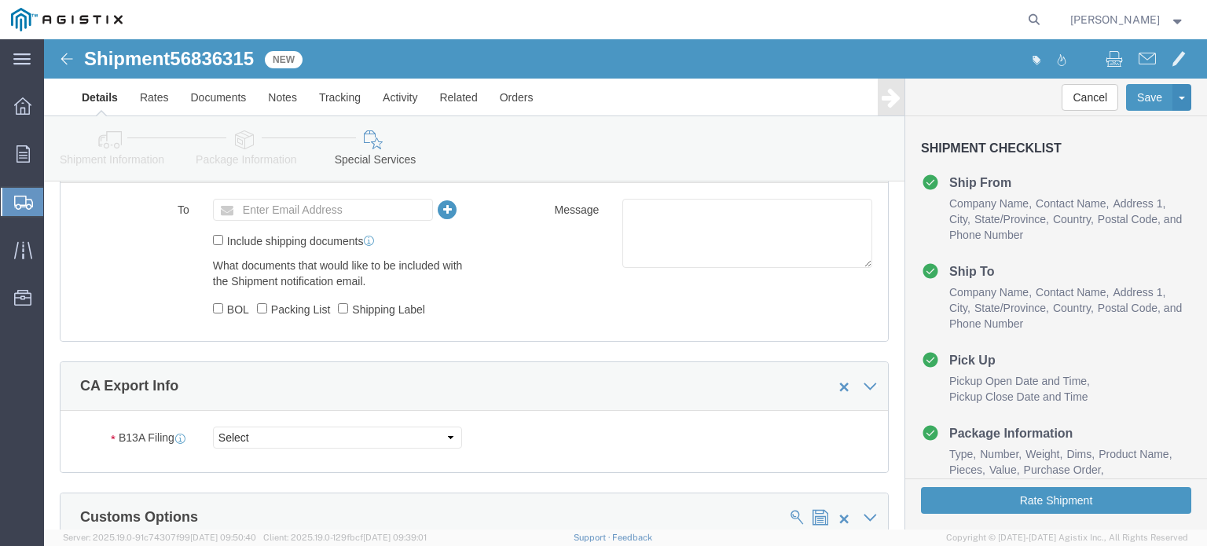
scroll to position [985, 0]
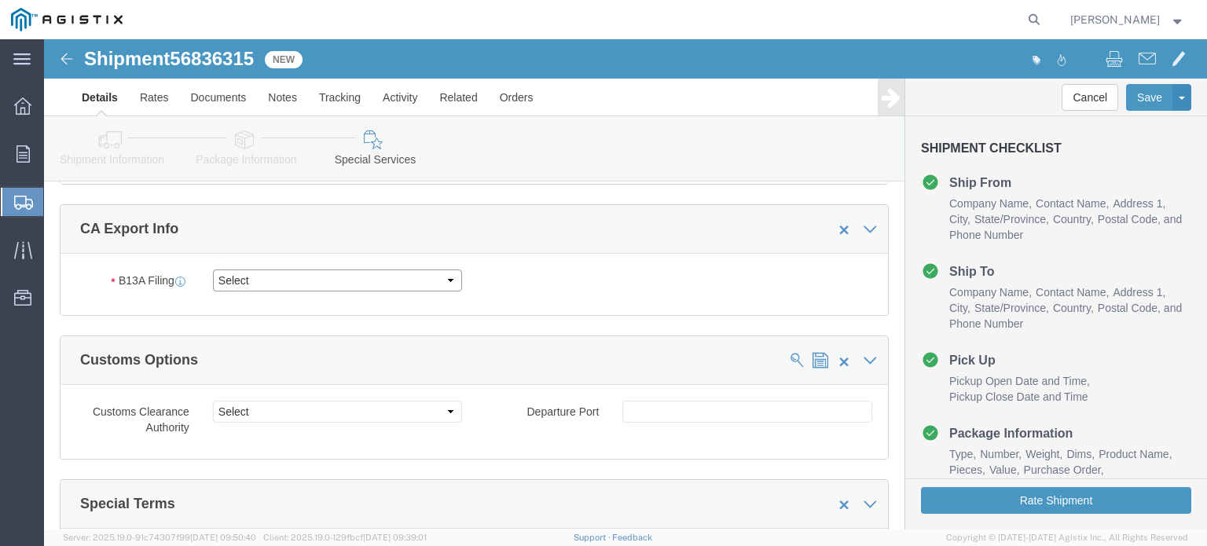
click select "Select Filed Electronically Manually Attached Not Required Summary Reporting"
select select "NOT_REQUIRED"
click select "Select Filed Electronically Manually Attached Not Required Summary Reporting"
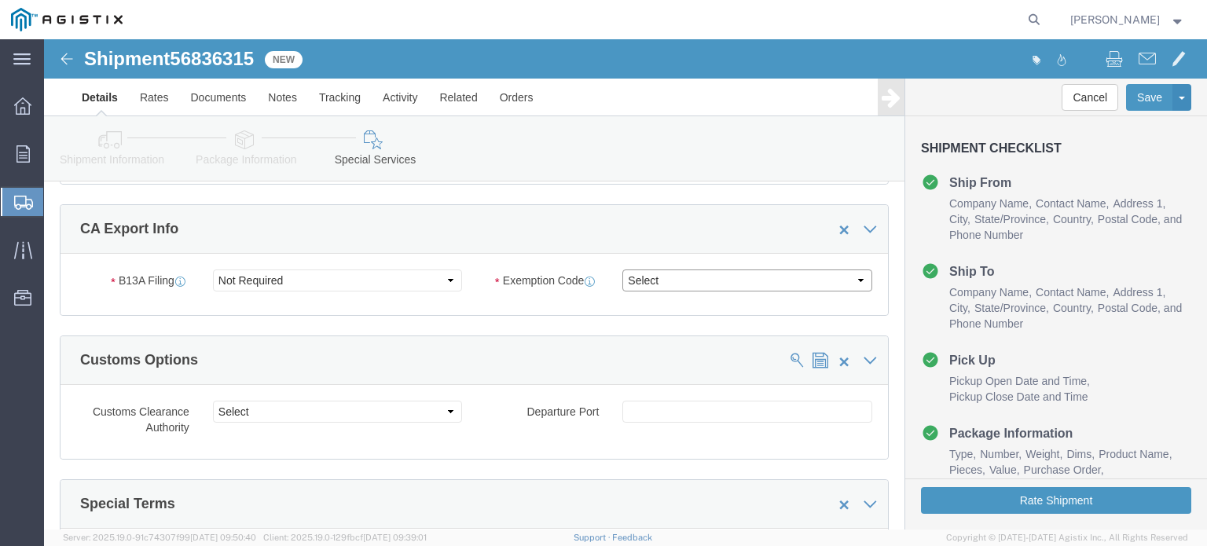
click select "Select 01 02 03 04 05 06 07 08 10 11 12 13 14 15 16"
select select "01"
click select "Select 01 02 03 04 05 06 07 08 10 11 12 13 14 15 16"
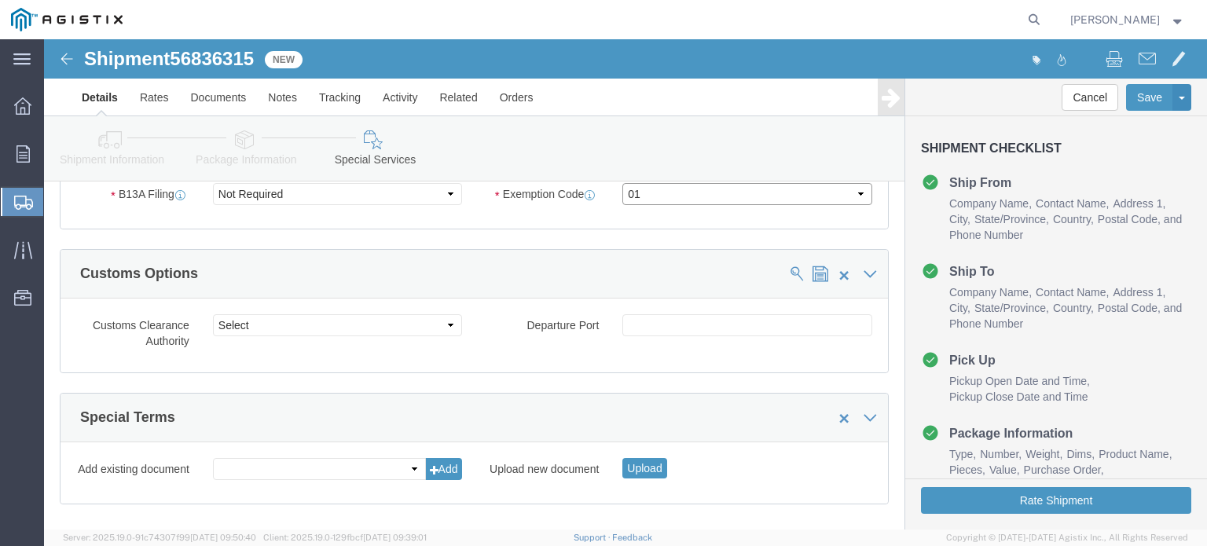
scroll to position [1156, 0]
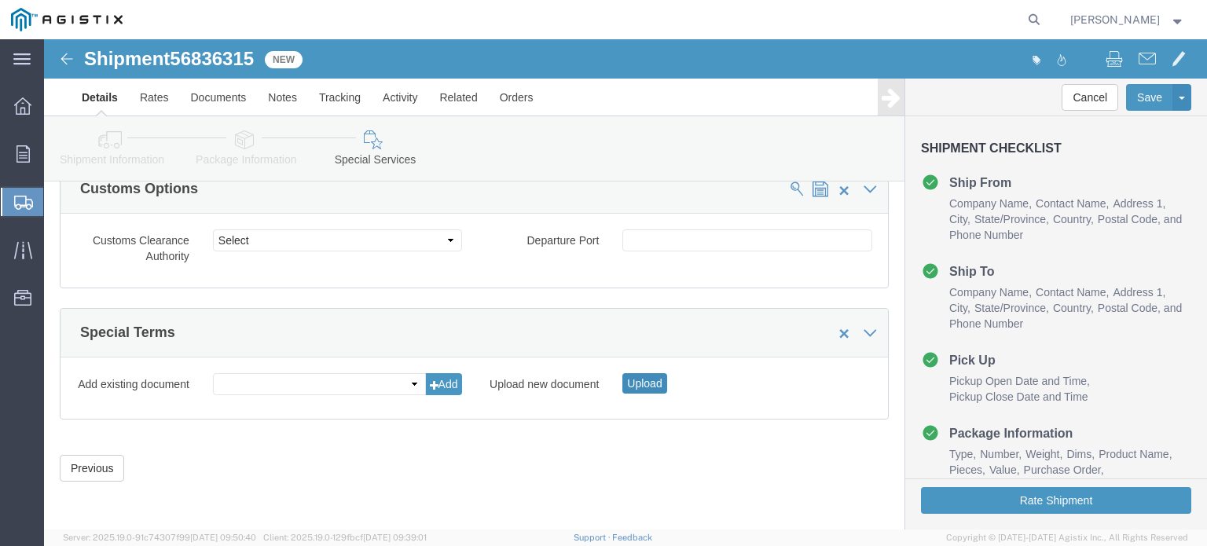
click button "Upload"
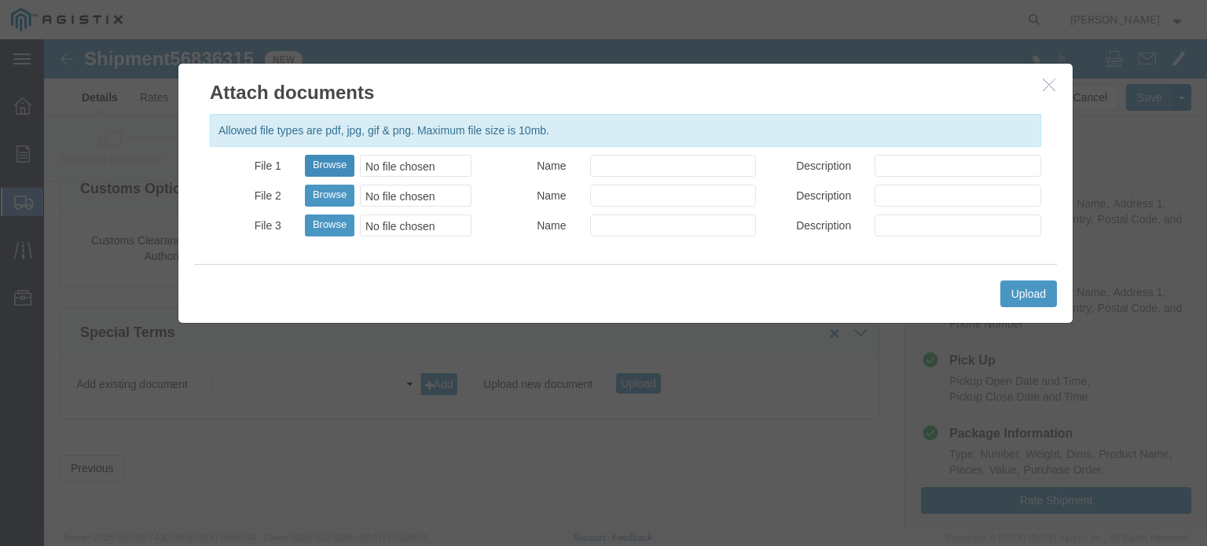
click button "Browse"
type input "C:\fakepath\USMCA_25945_20250916.pdf"
click input "Name"
click input "Description"
click input "Name"
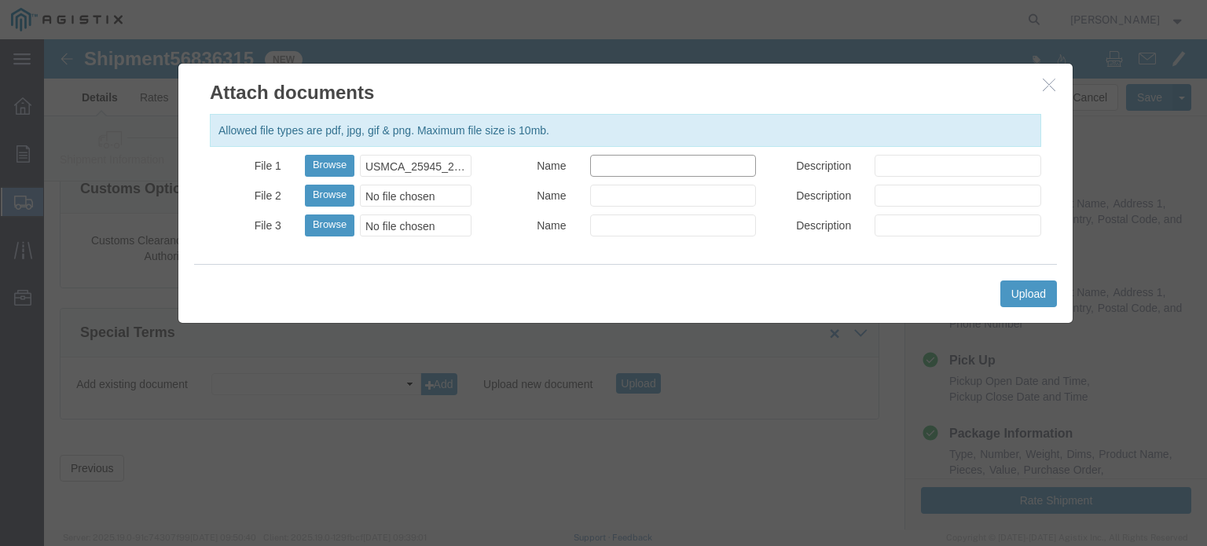
type input "USMCA Declaration"
click input "Description"
type input "USMCA"
click button "Upload"
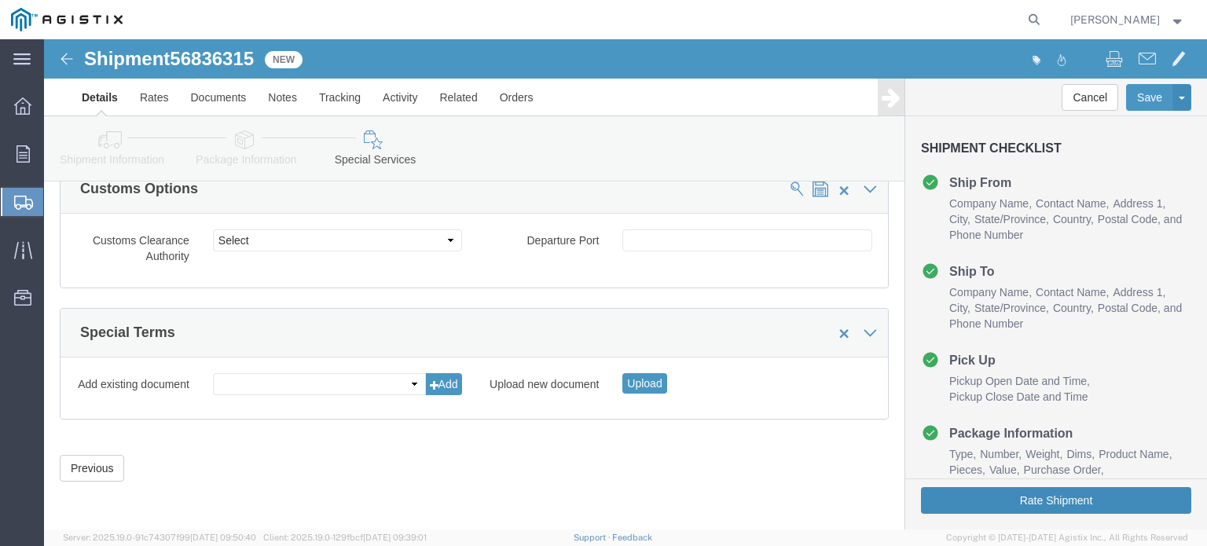
click button "Rate Shipment"
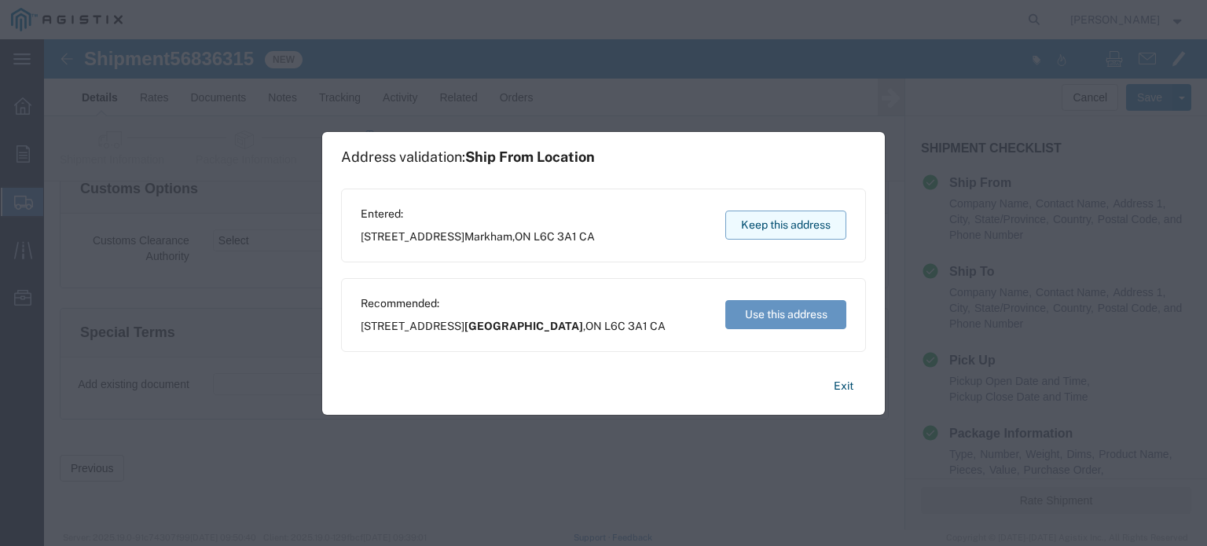
click at [760, 226] on button "Keep this address" at bounding box center [786, 225] width 121 height 29
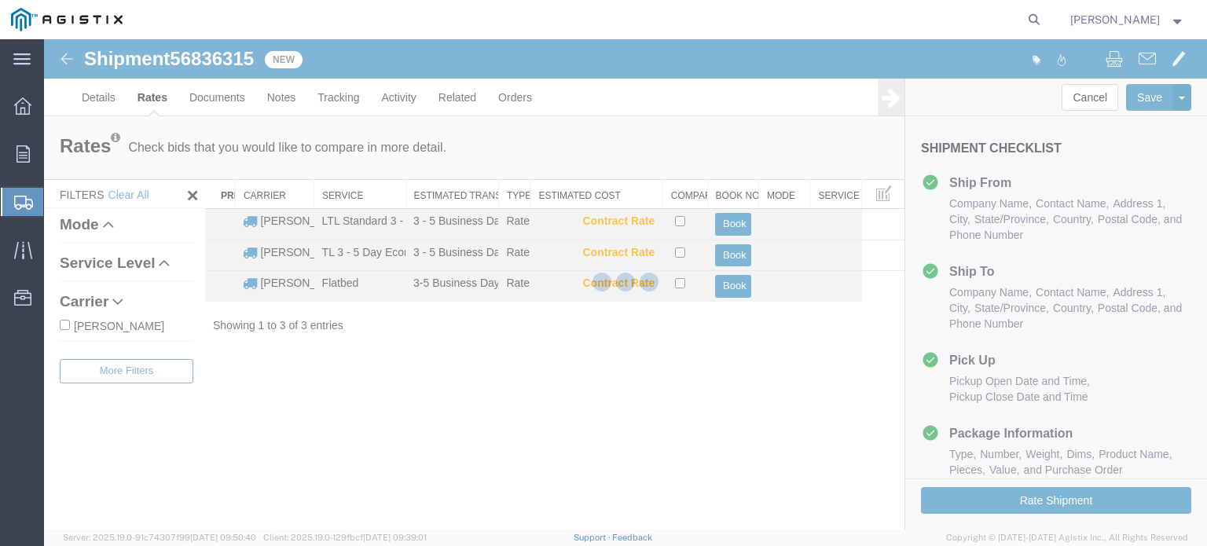
scroll to position [0, 0]
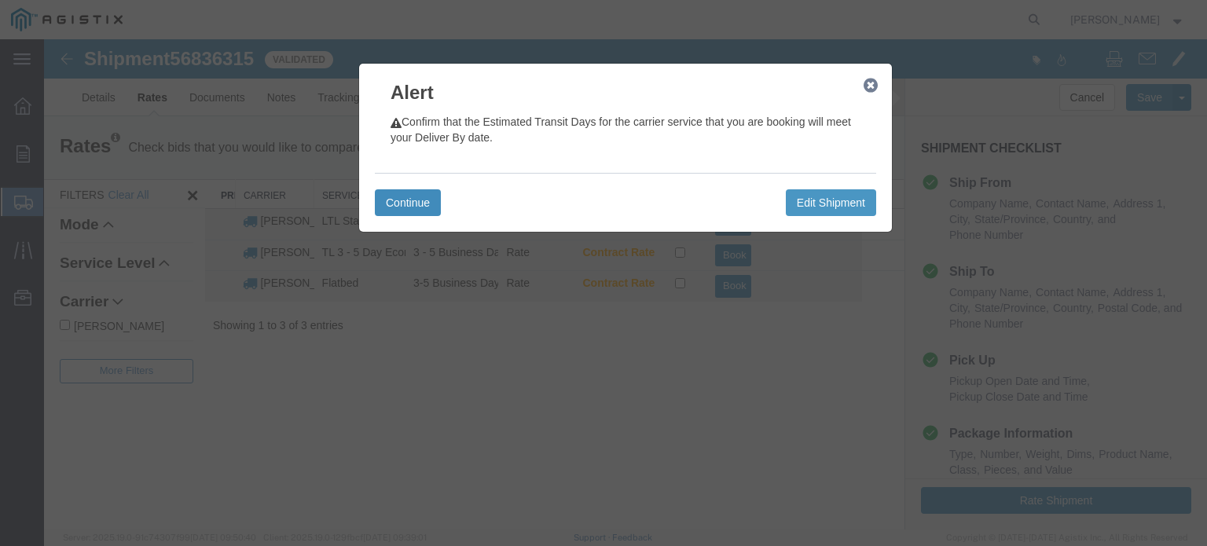
click at [424, 197] on button "Continue" at bounding box center [408, 202] width 66 height 27
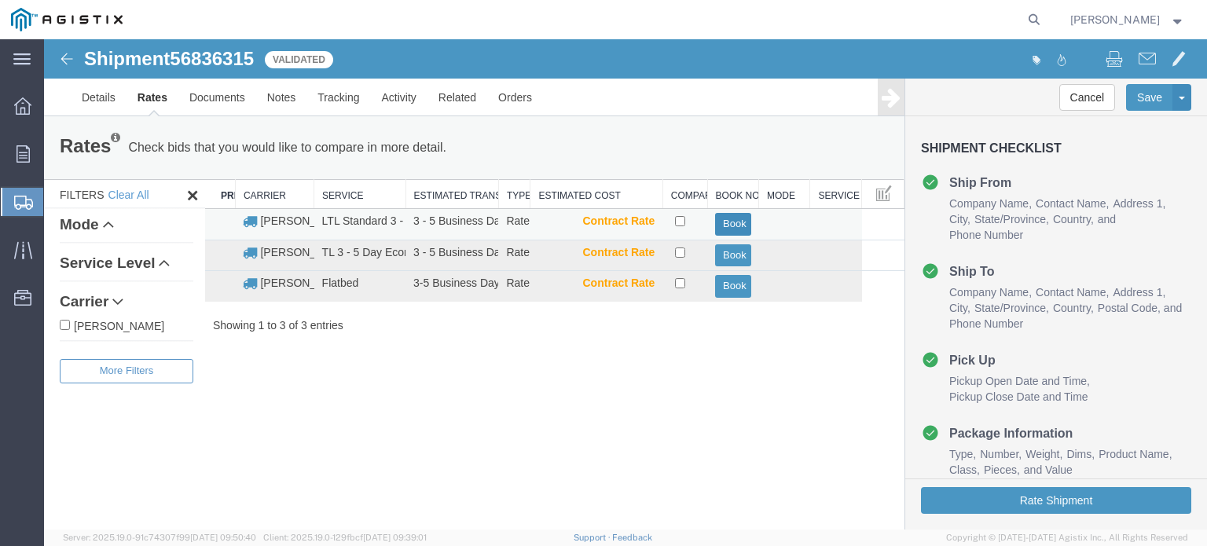
click at [742, 222] on button "Book" at bounding box center [732, 224] width 35 height 23
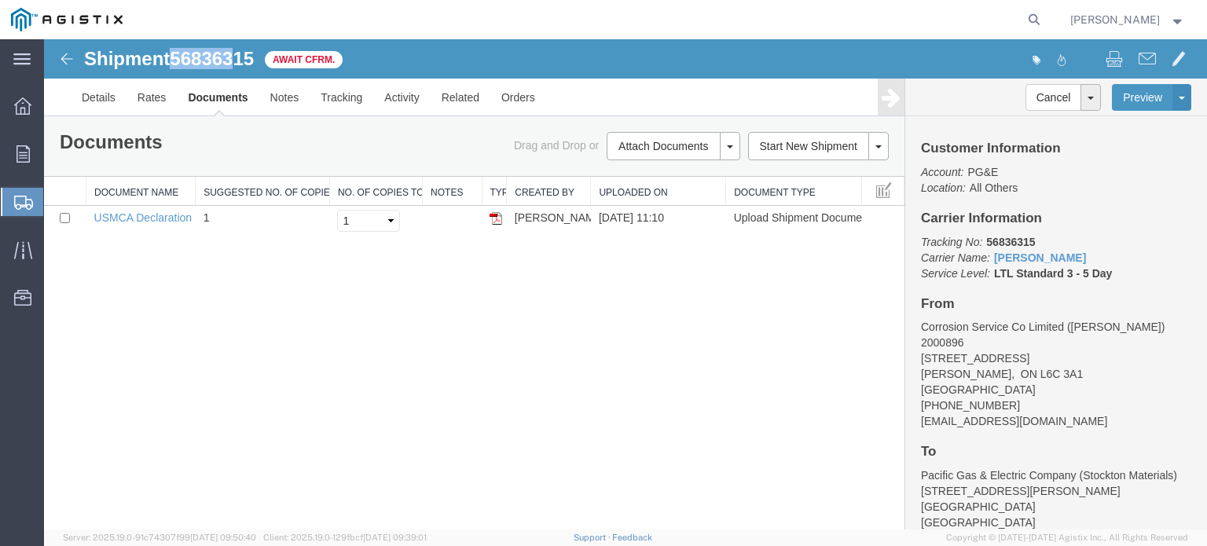
drag, startPoint x: 172, startPoint y: 53, endPoint x: 241, endPoint y: 57, distance: 68.5
click at [241, 57] on h1 "Shipment 56836315" at bounding box center [169, 59] width 170 height 20
click at [241, 61] on span "56836315" at bounding box center [212, 58] width 84 height 21
drag, startPoint x: 177, startPoint y: 59, endPoint x: 255, endPoint y: 59, distance: 78.6
click at [254, 57] on span "56836315" at bounding box center [212, 58] width 84 height 21
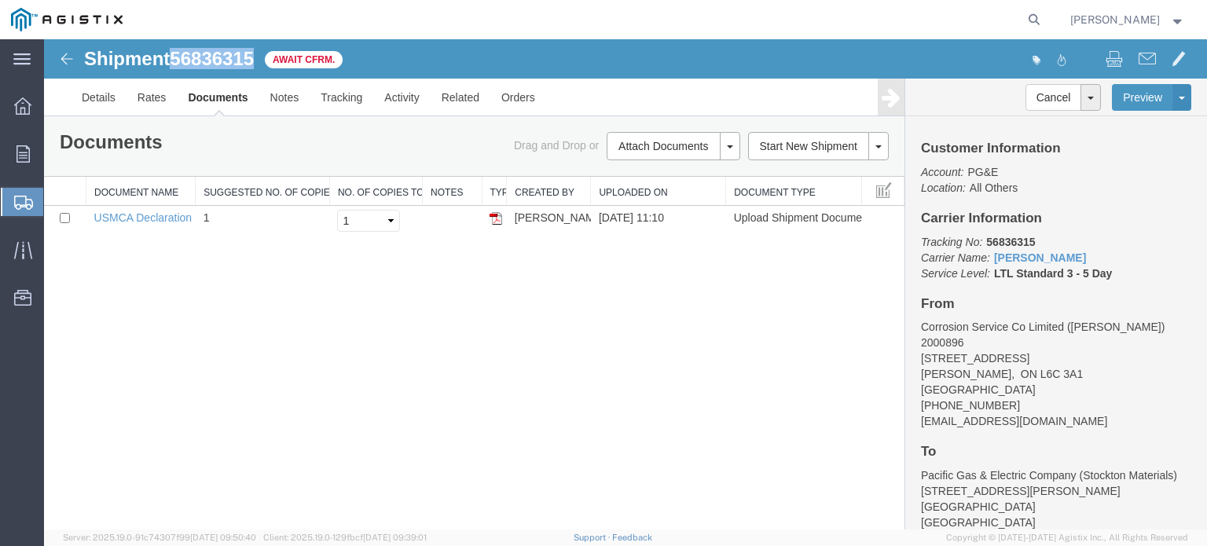
copy span "56836315"
